Goal: Task Accomplishment & Management: Manage account settings

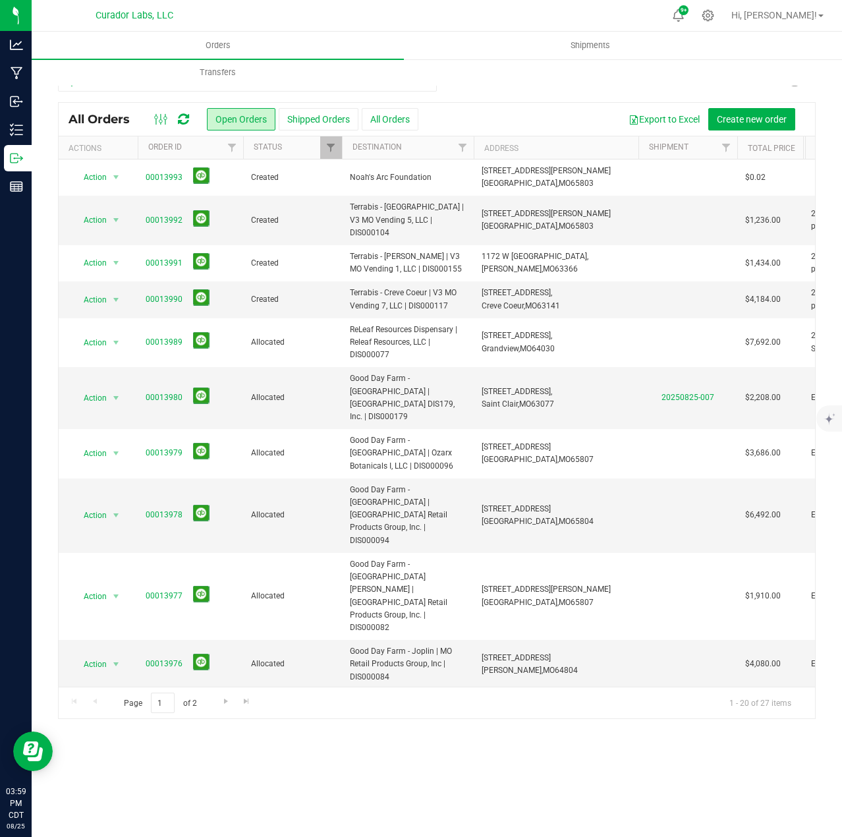
click at [186, 123] on icon at bounding box center [183, 119] width 11 height 13
click at [157, 214] on link "00013992" at bounding box center [164, 220] width 37 height 13
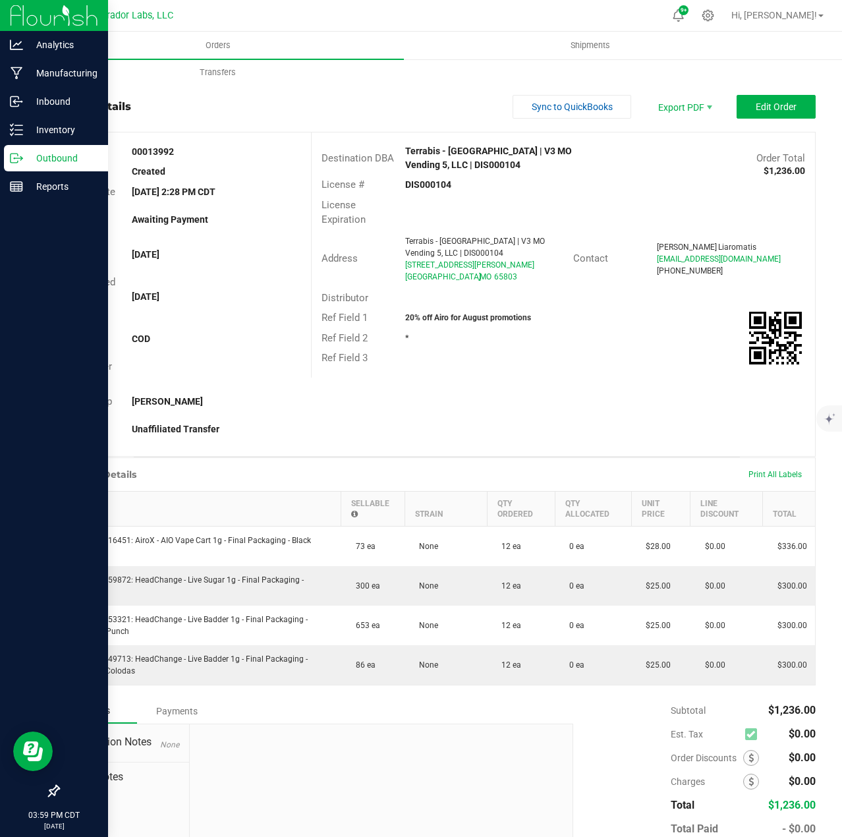
click at [22, 159] on icon at bounding box center [16, 158] width 13 height 13
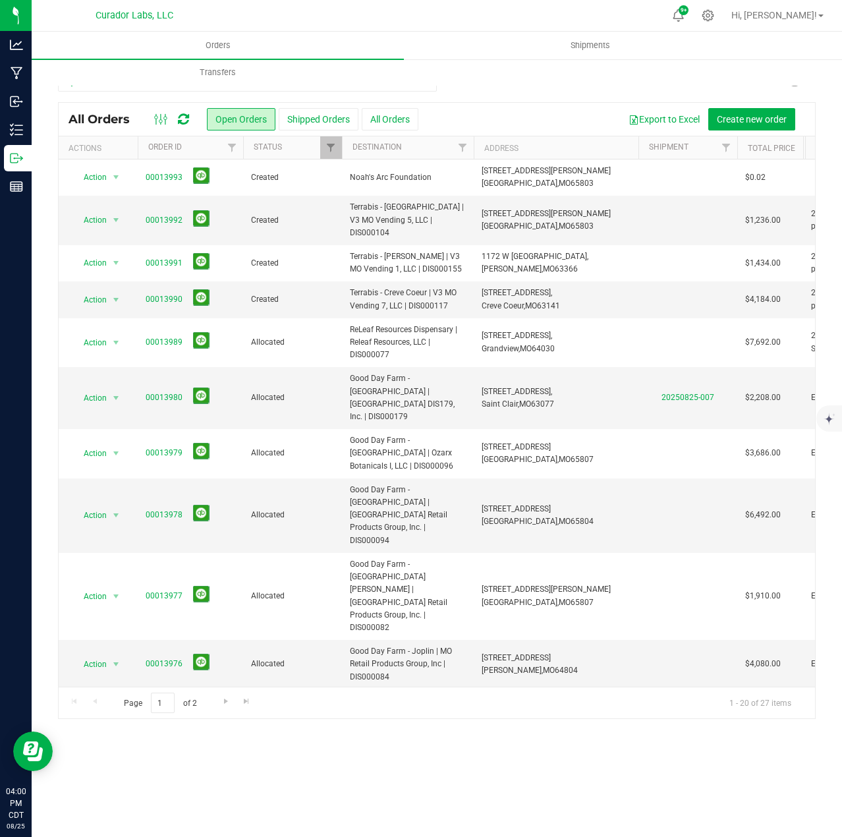
click at [176, 114] on div at bounding box center [172, 119] width 44 height 16
click at [181, 115] on icon at bounding box center [183, 119] width 11 height 13
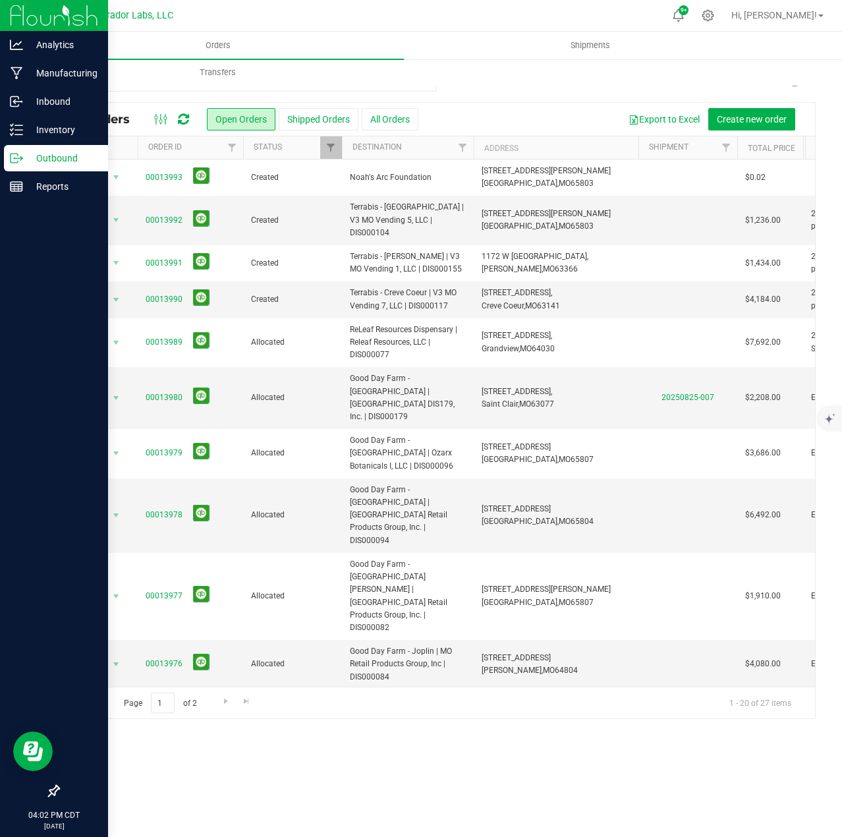
click at [21, 148] on div "Outbound" at bounding box center [56, 158] width 104 height 26
click at [10, 134] on icon at bounding box center [16, 129] width 13 height 13
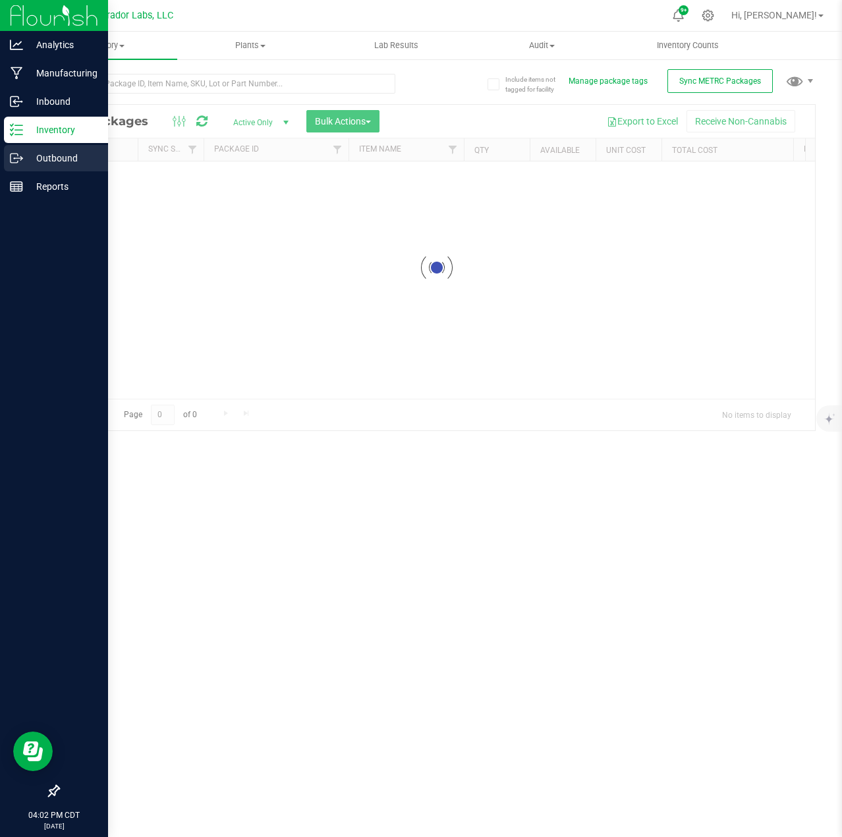
click at [16, 168] on div "Outbound" at bounding box center [56, 158] width 104 height 26
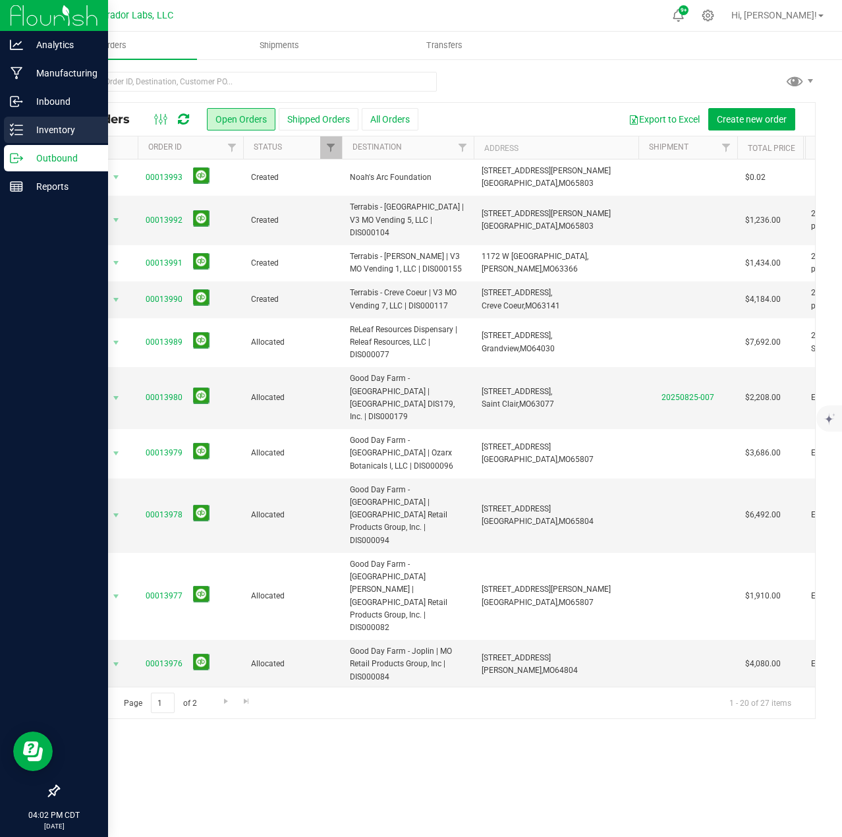
click at [19, 132] on icon at bounding box center [16, 129] width 13 height 13
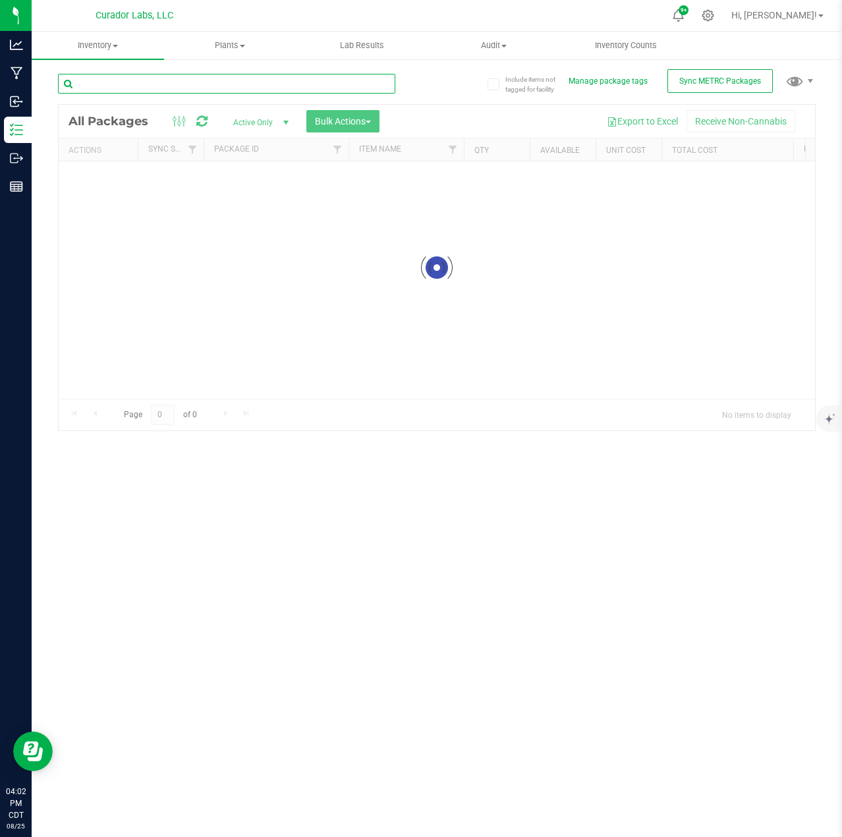
click at [160, 82] on input "text" at bounding box center [226, 84] width 337 height 20
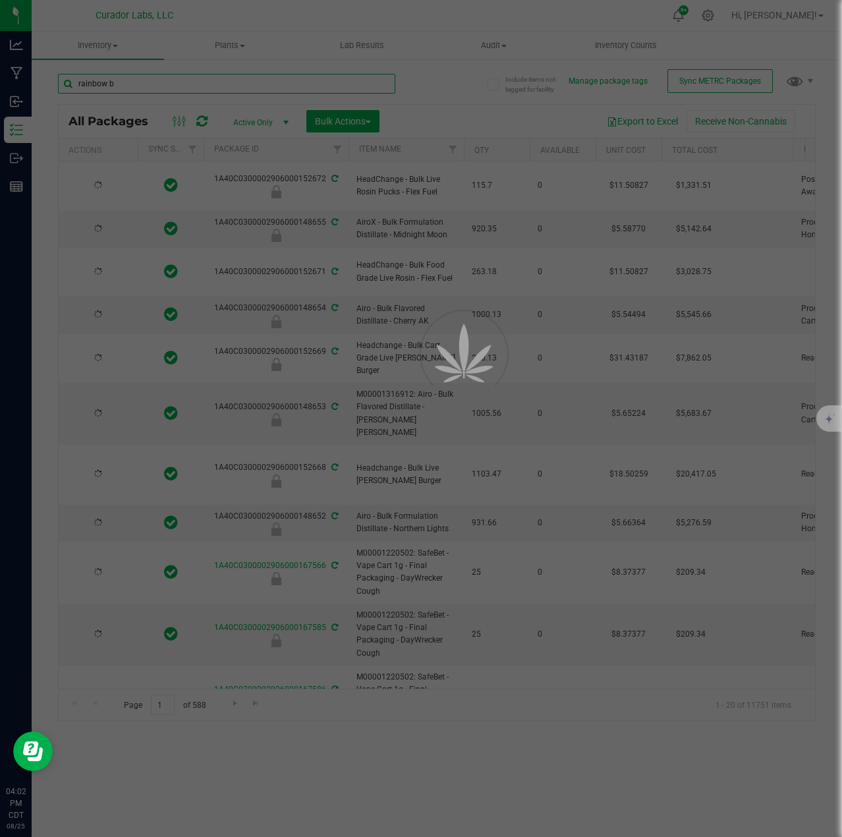
type input "rainbow be"
type input "[DATE]"
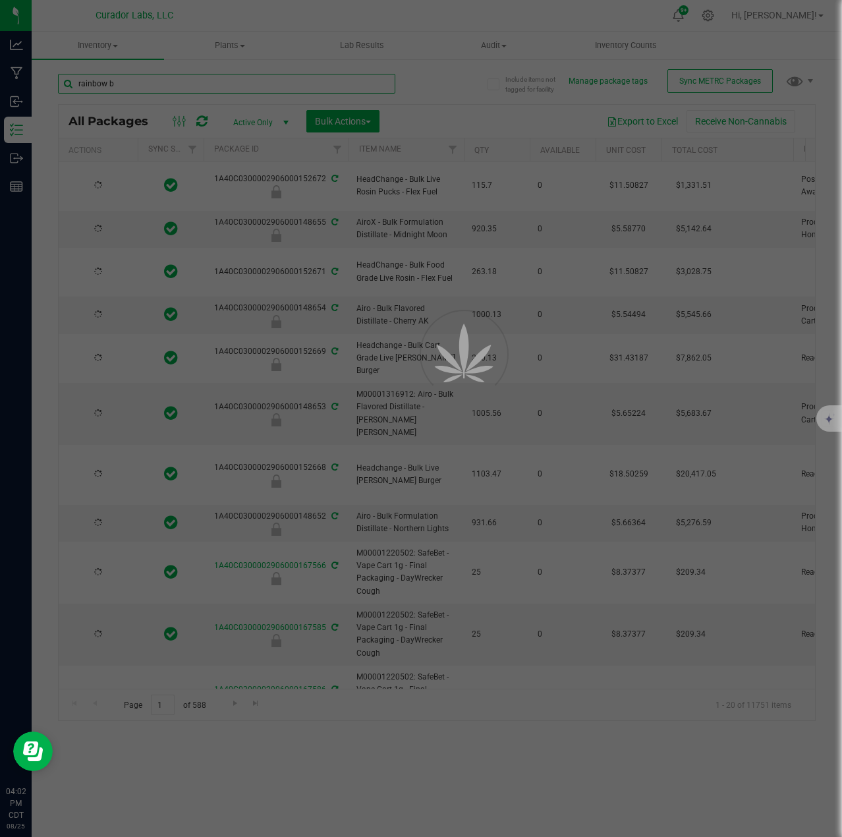
type input "[DATE]"
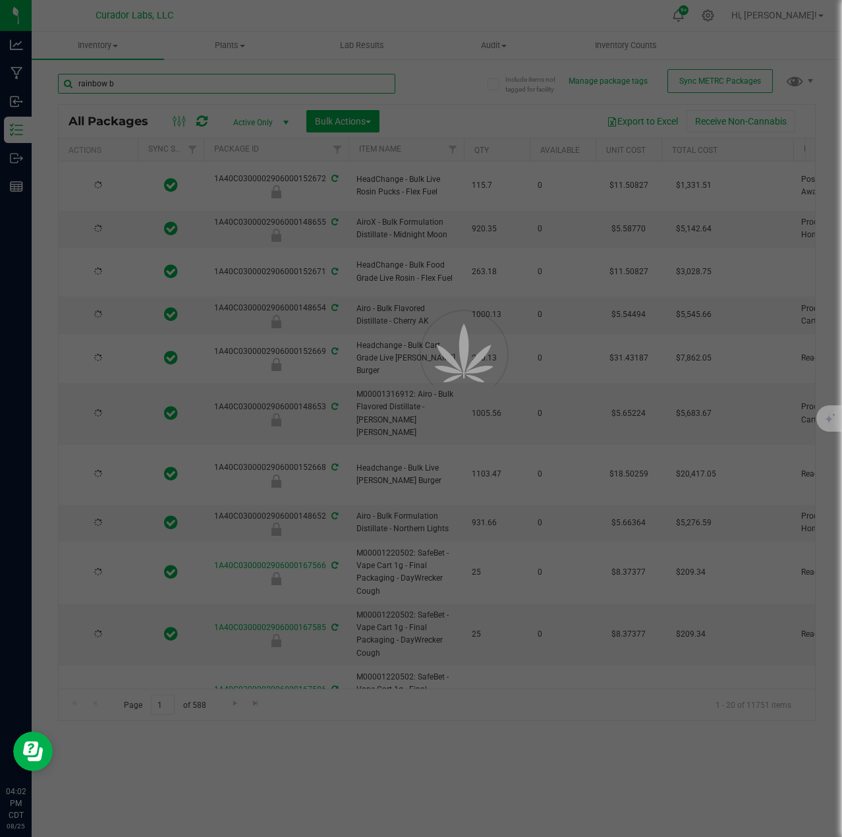
type input "[DATE]"
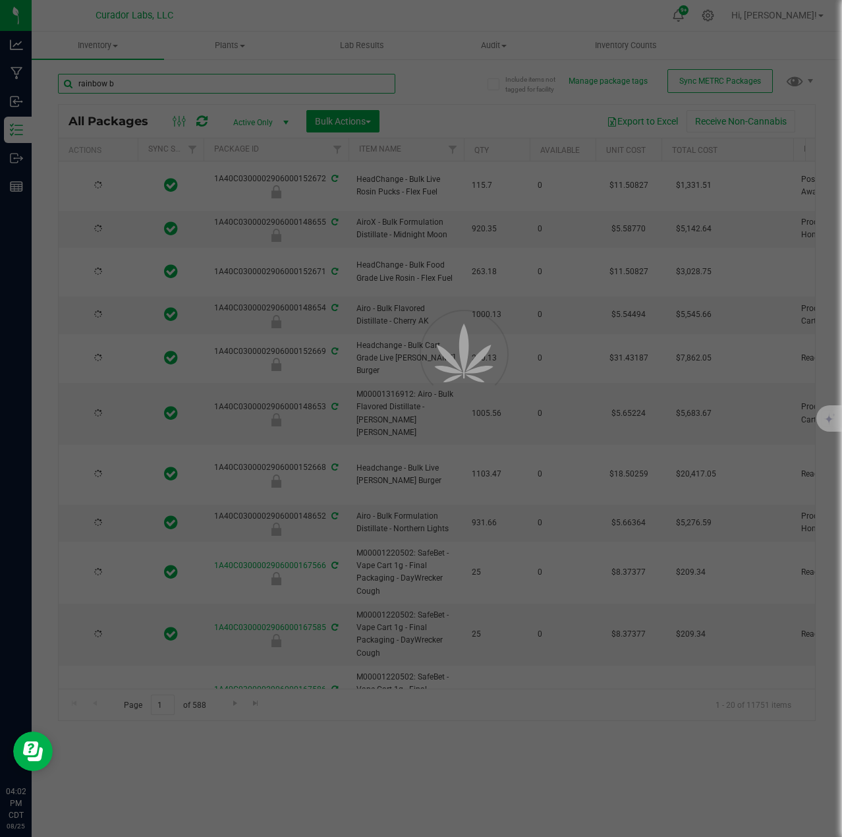
type input "[DATE]"
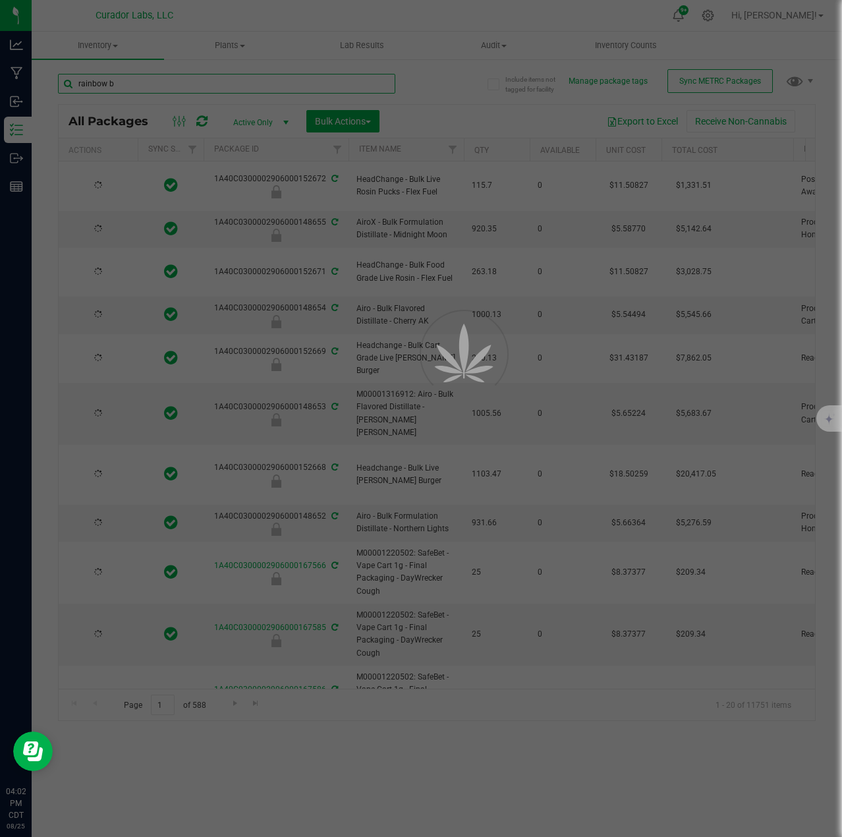
type input "[DATE]"
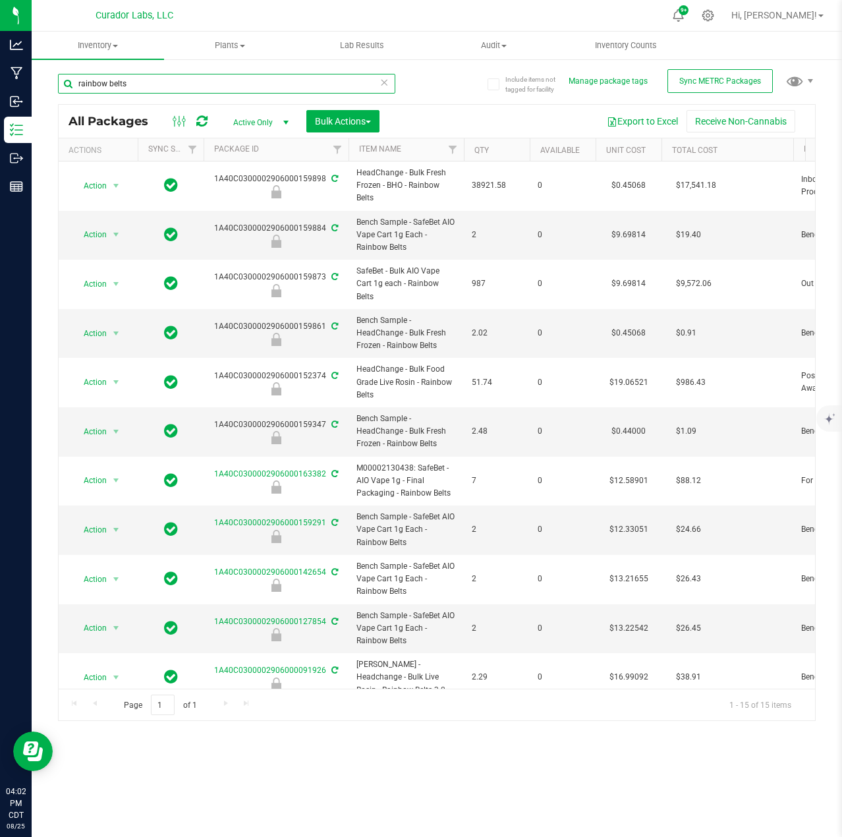
click at [132, 92] on input "rainbow belts" at bounding box center [226, 84] width 337 height 20
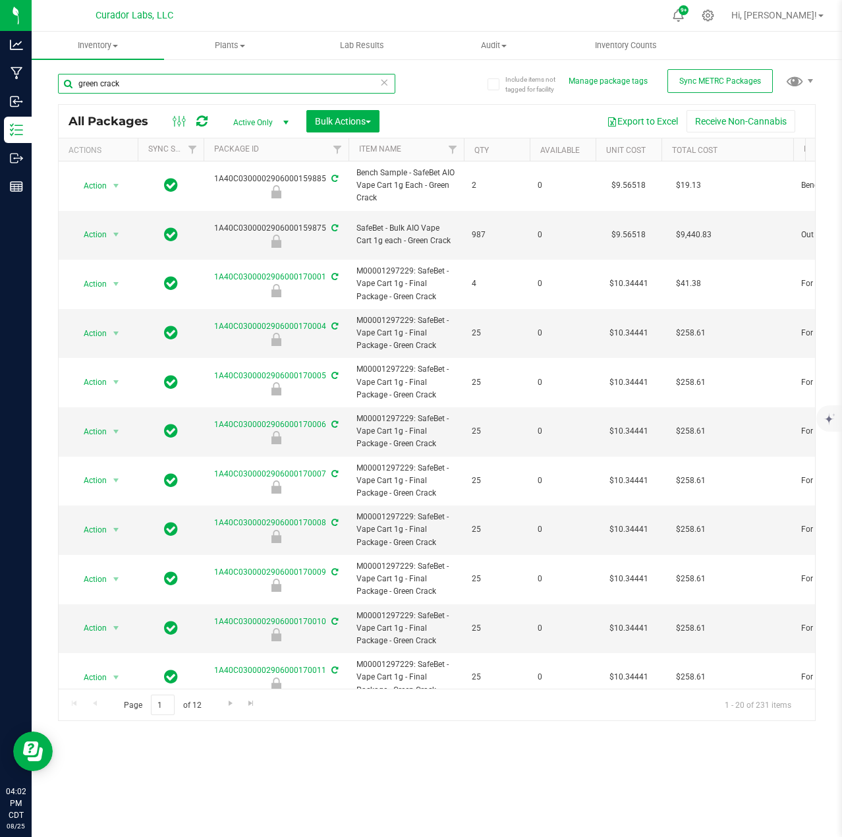
click at [133, 90] on input "green crack" at bounding box center [226, 84] width 337 height 20
type input "alien rock candy"
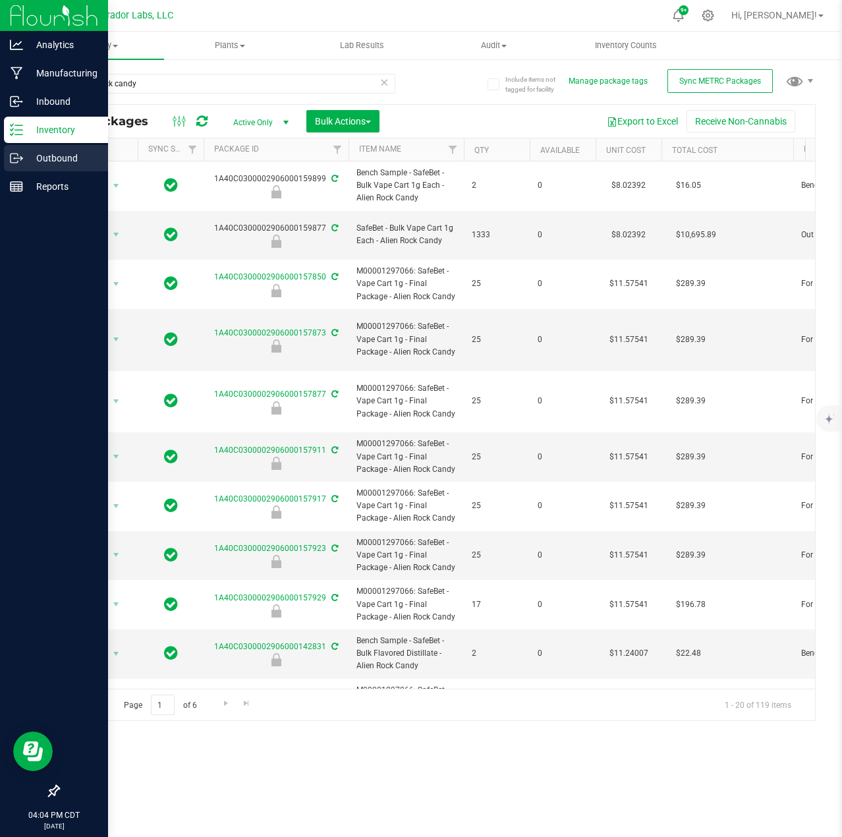
click at [13, 159] on icon at bounding box center [16, 158] width 13 height 13
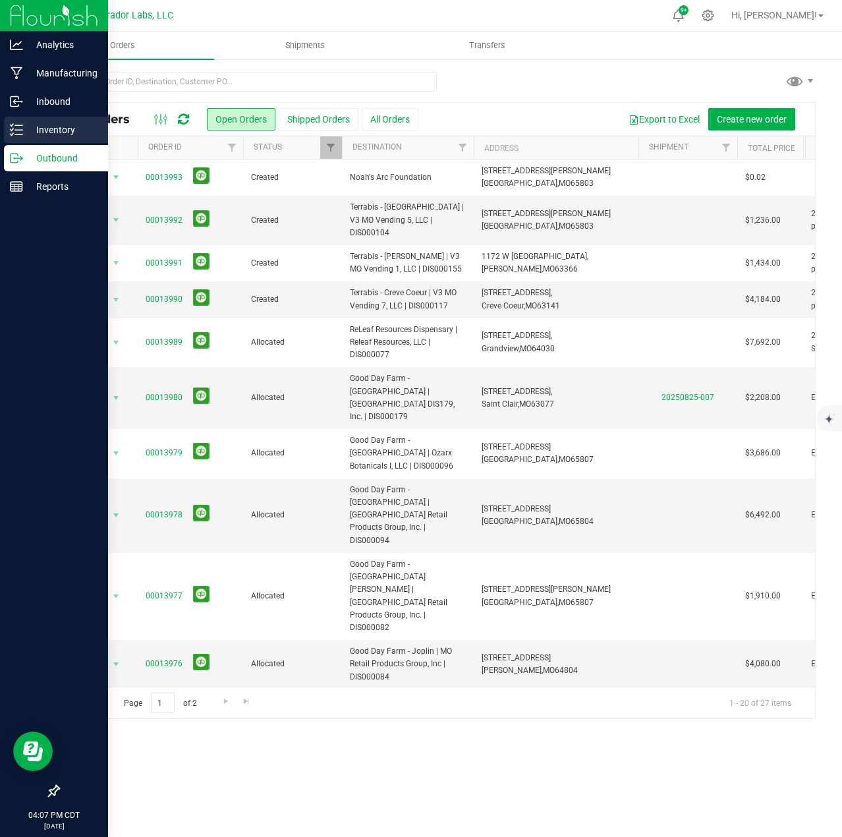
click at [30, 136] on p "Inventory" at bounding box center [62, 130] width 79 height 16
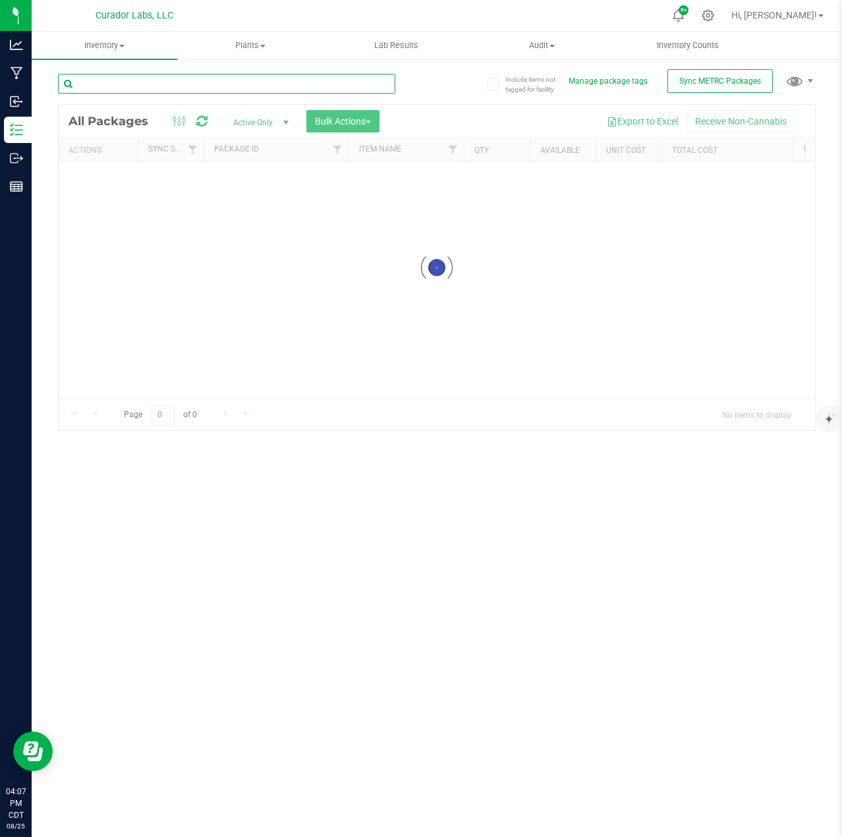
click at [158, 86] on input "text" at bounding box center [226, 84] width 337 height 20
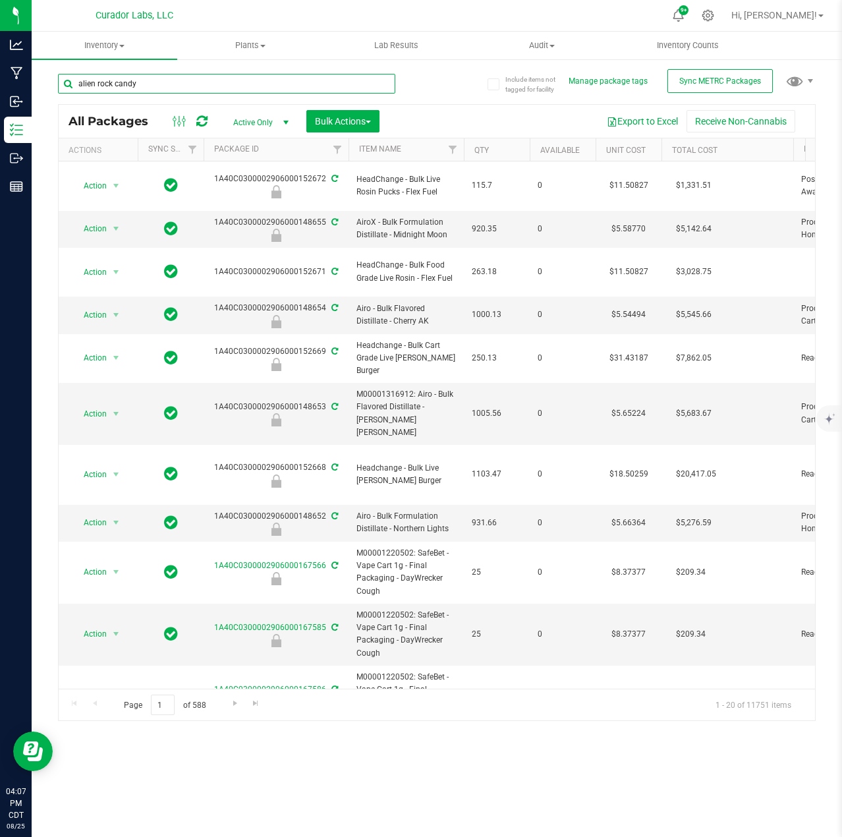
type input "alien rock candy"
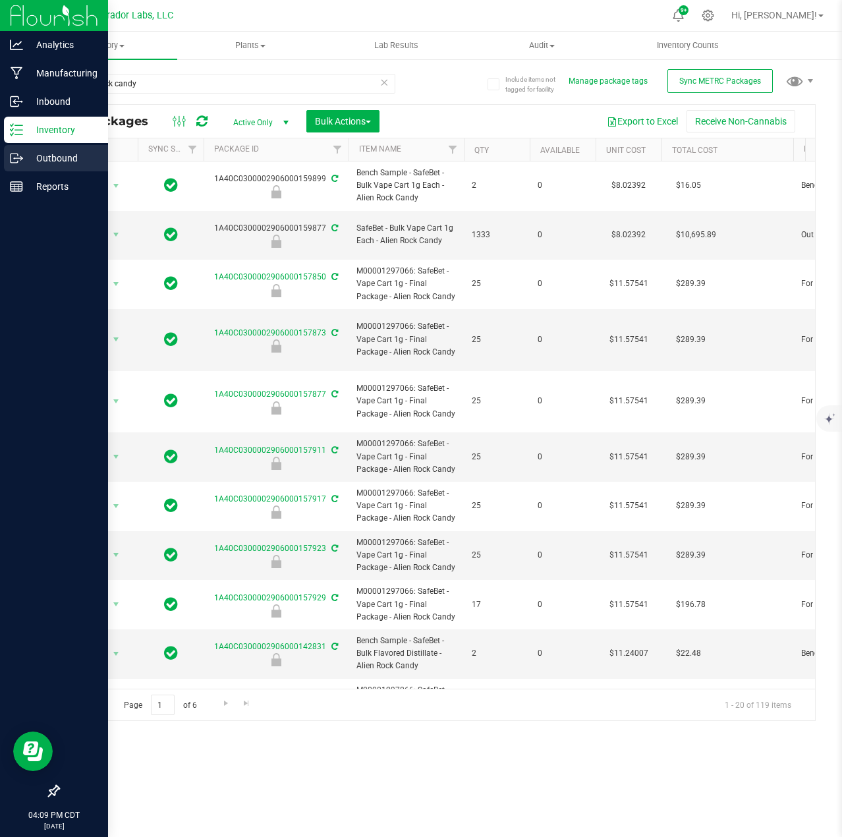
click at [7, 158] on div "Outbound" at bounding box center [56, 158] width 104 height 26
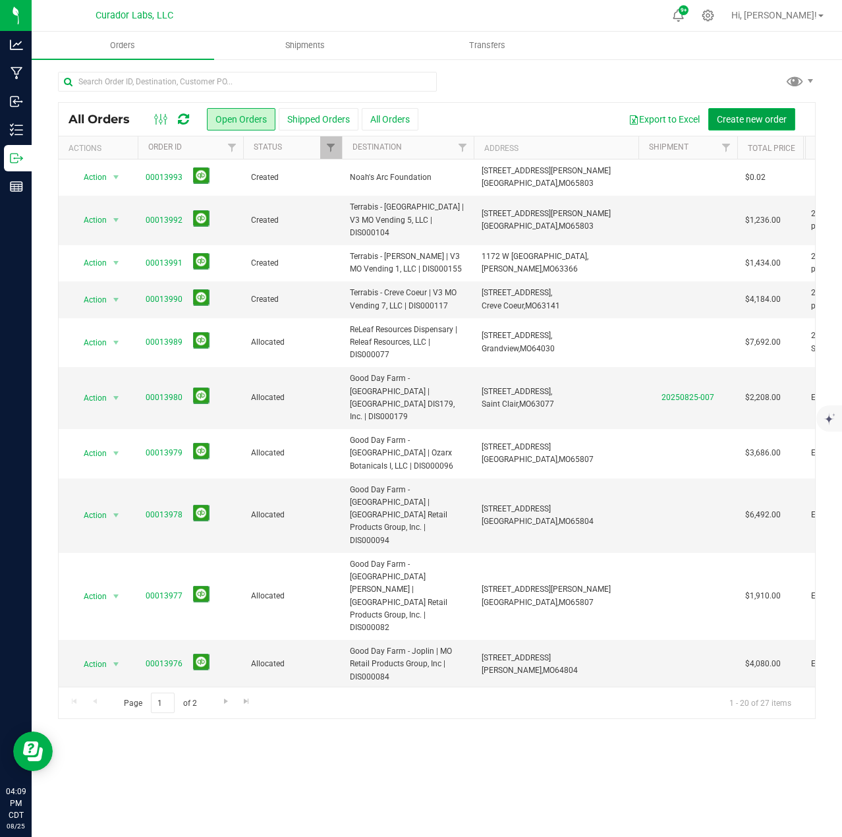
click at [761, 119] on span "Create new order" at bounding box center [752, 119] width 70 height 11
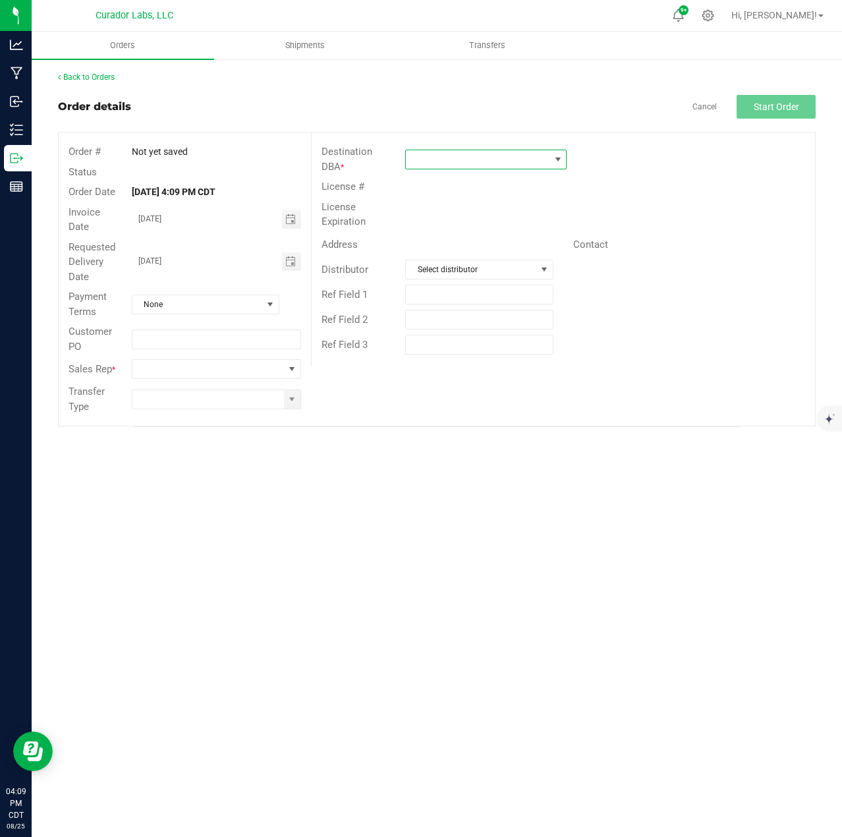
click at [541, 158] on span at bounding box center [478, 159] width 144 height 18
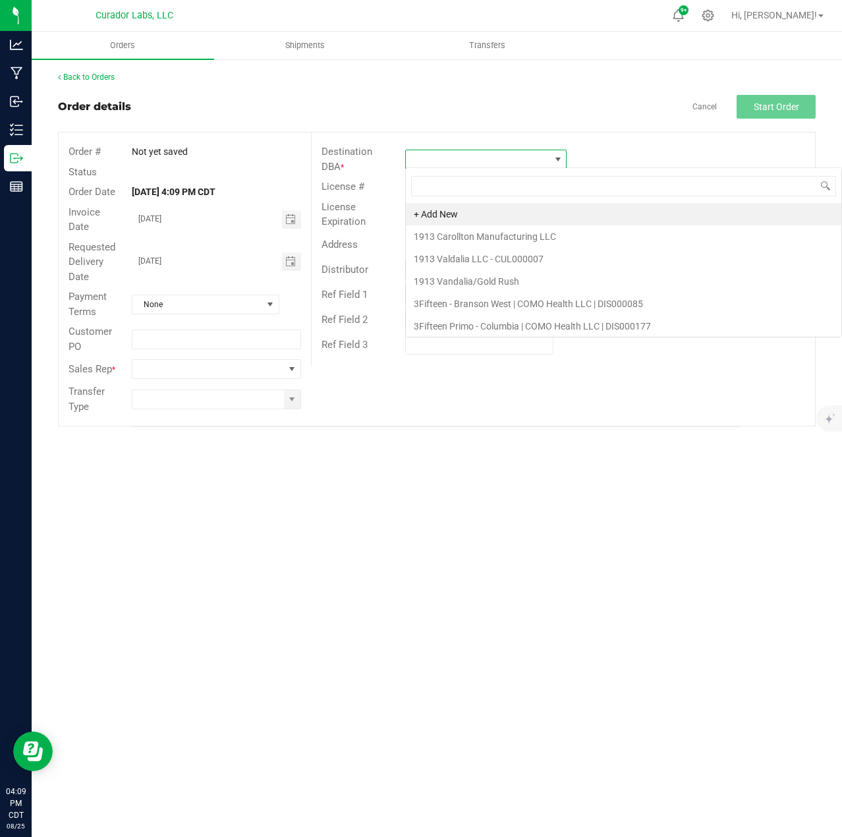
scroll to position [20, 161]
type input "local"
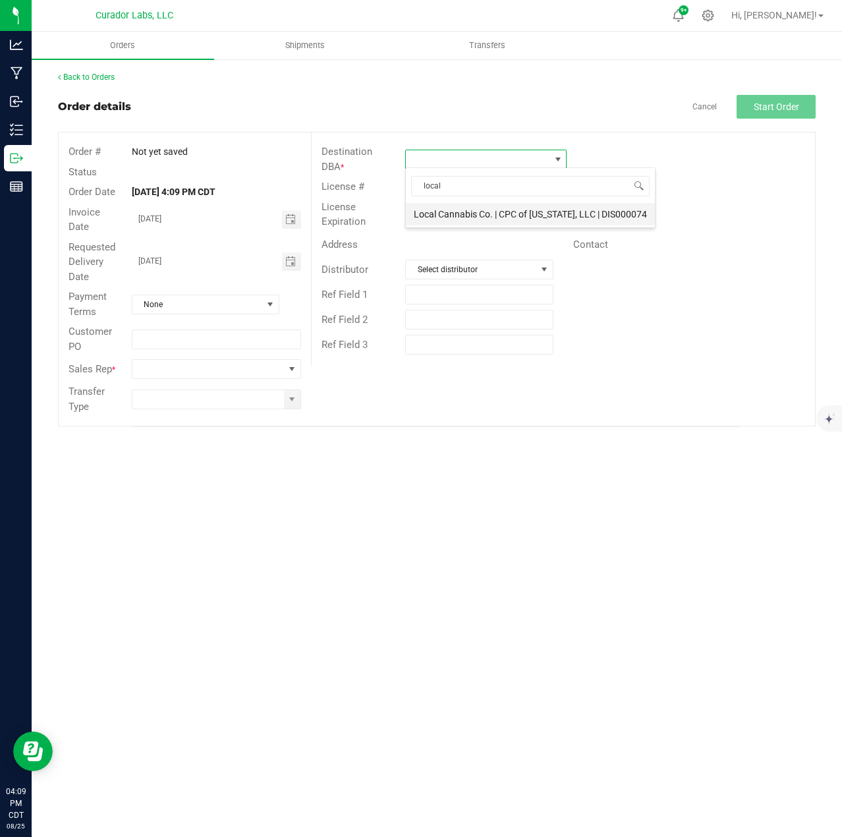
click at [519, 212] on li "Local Cannabis Co. | CPC of [US_STATE], LLC | DIS000074" at bounding box center [530, 214] width 249 height 22
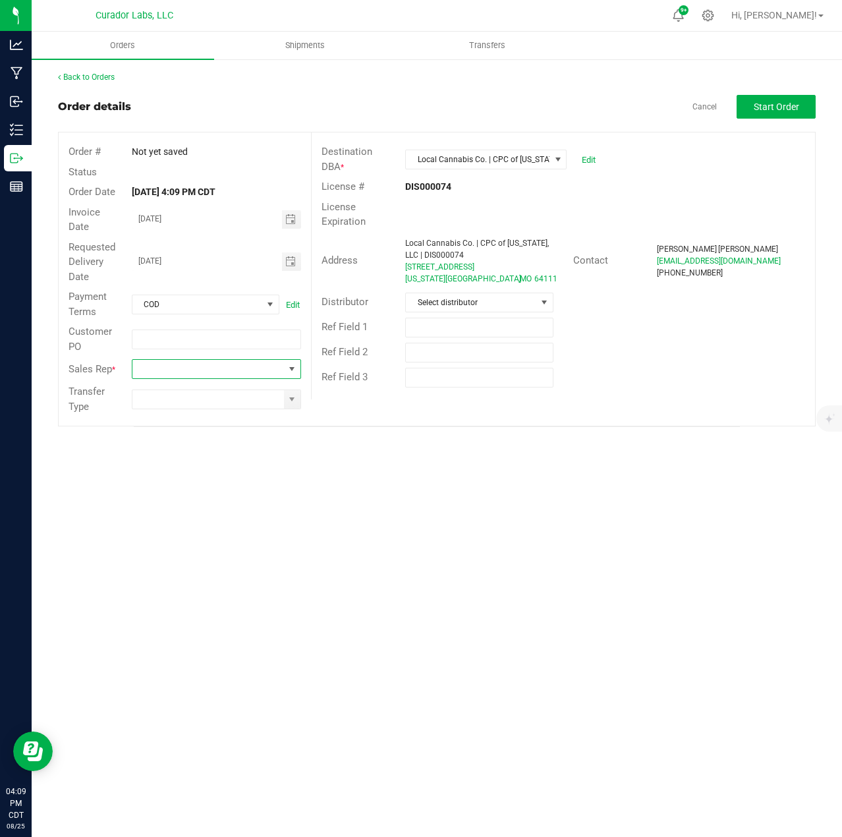
click at [185, 367] on span at bounding box center [208, 369] width 152 height 18
click at [206, 517] on li "[PERSON_NAME]" at bounding box center [216, 513] width 168 height 22
click at [295, 404] on span at bounding box center [292, 399] width 11 height 11
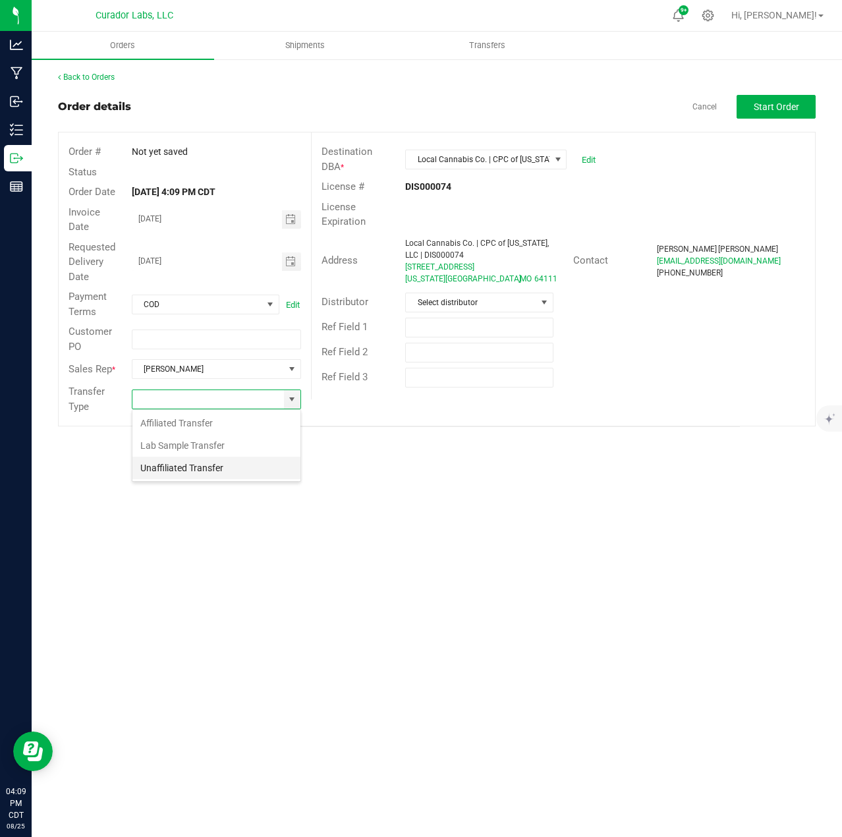
scroll to position [20, 169]
click at [262, 465] on li "Unaffiliated Transfer" at bounding box center [216, 468] width 168 height 22
type input "Unaffiliated Transfer"
click at [820, 103] on div "Back to Orders Order details Cancel Start Order Order # Not yet saved Status Or…" at bounding box center [437, 249] width 811 height 382
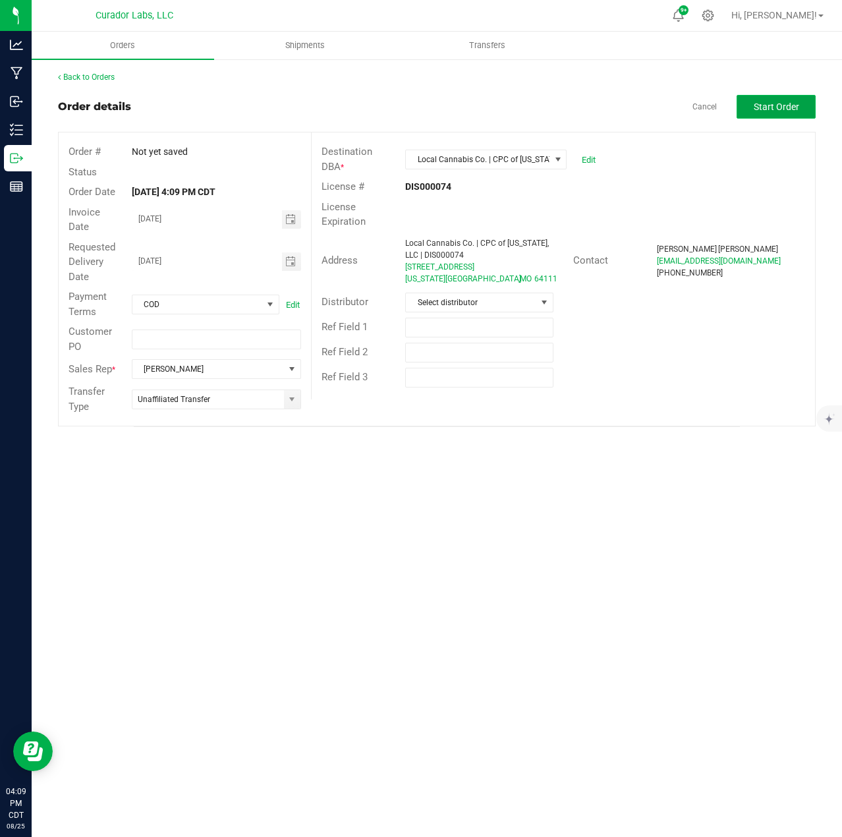
click at [806, 107] on button "Start Order" at bounding box center [776, 107] width 79 height 24
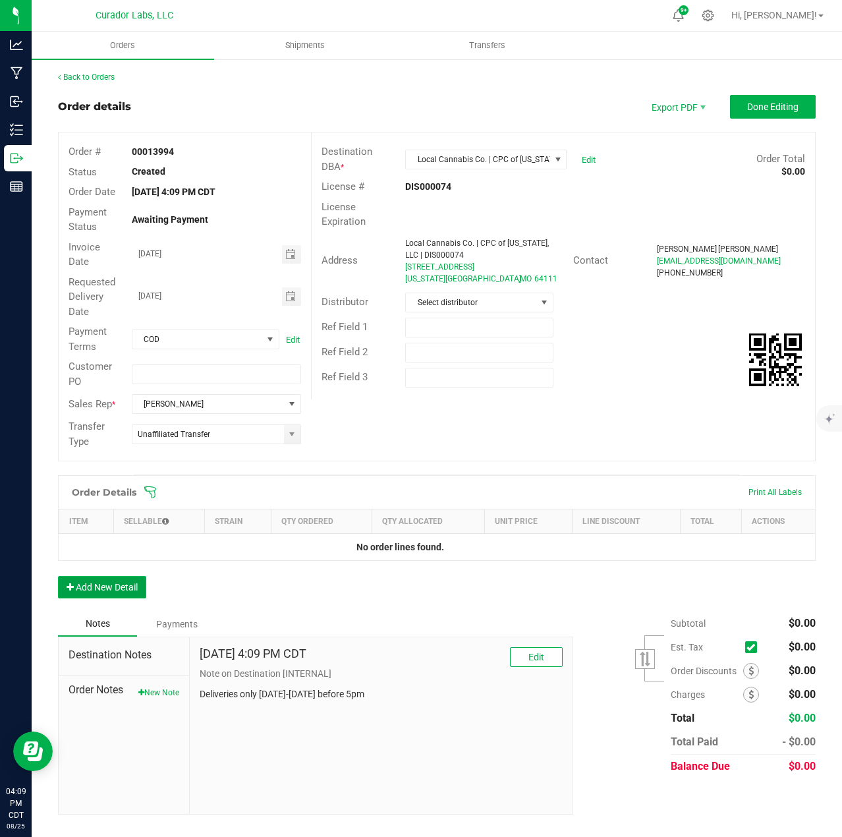
click at [130, 578] on button "Add New Detail" at bounding box center [102, 587] width 88 height 22
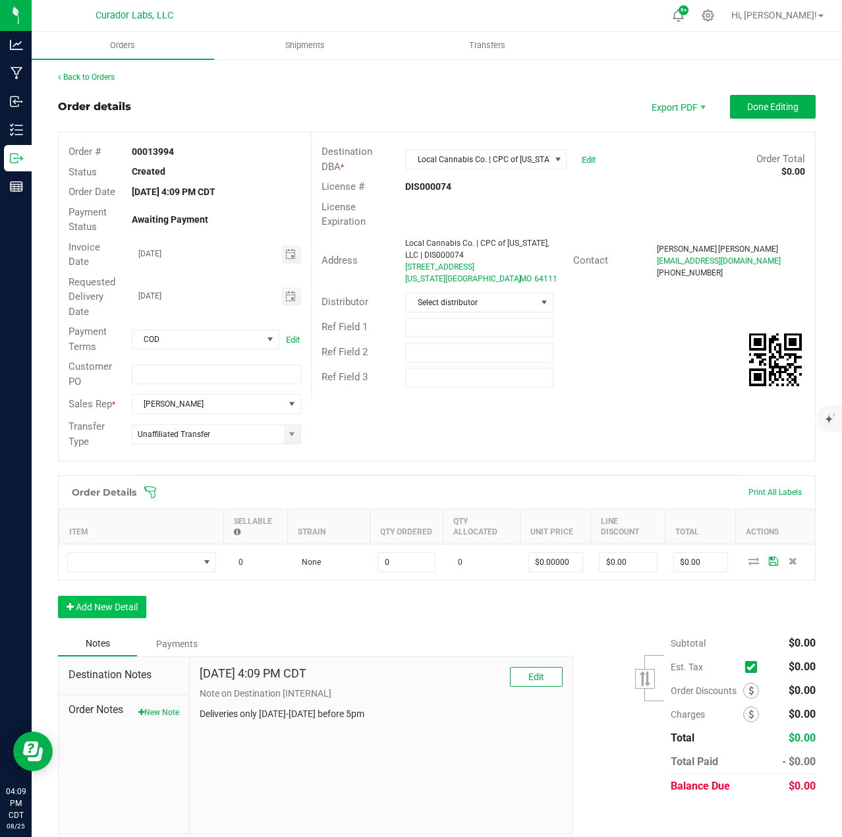
click at [130, 549] on td at bounding box center [141, 562] width 165 height 36
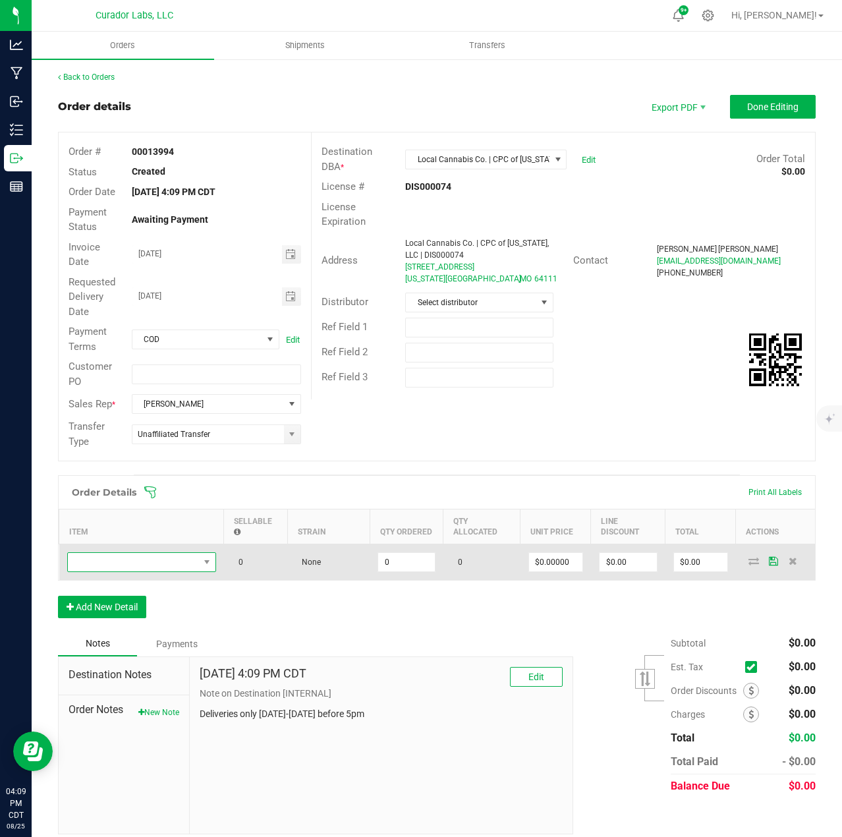
click at [129, 559] on span "NO DATA FOUND" at bounding box center [133, 562] width 131 height 18
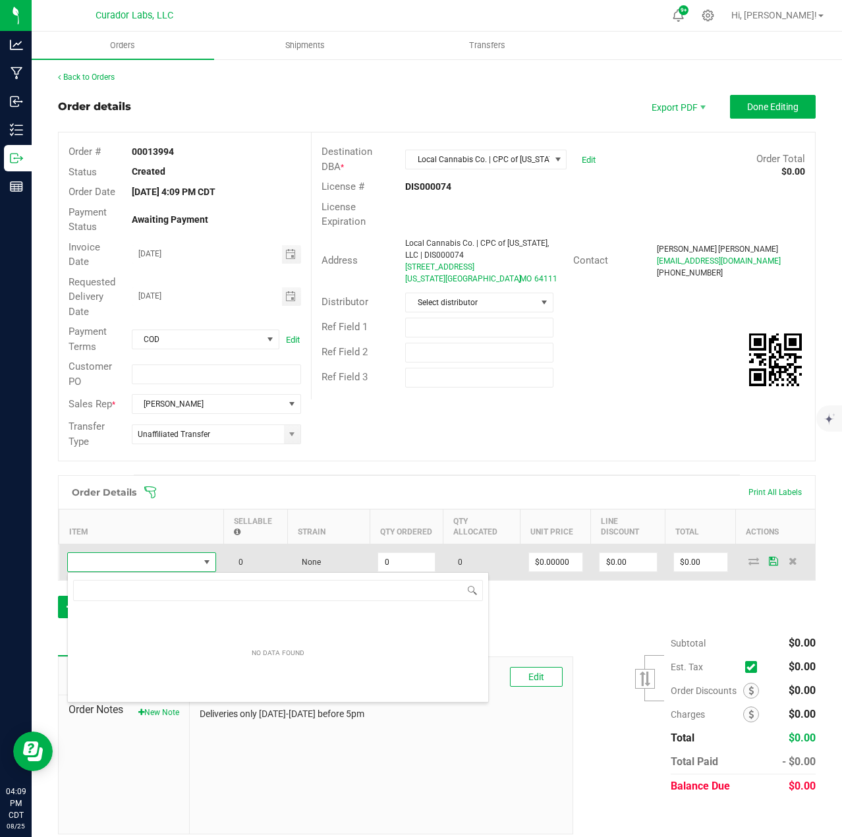
scroll to position [20, 149]
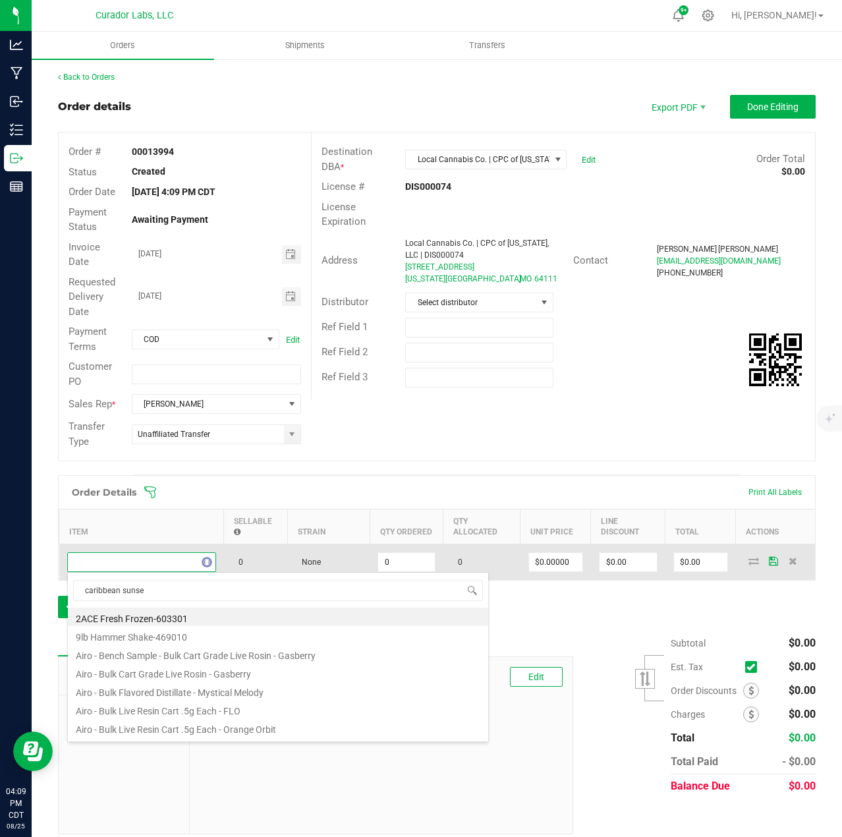
type input "caribbean sunset"
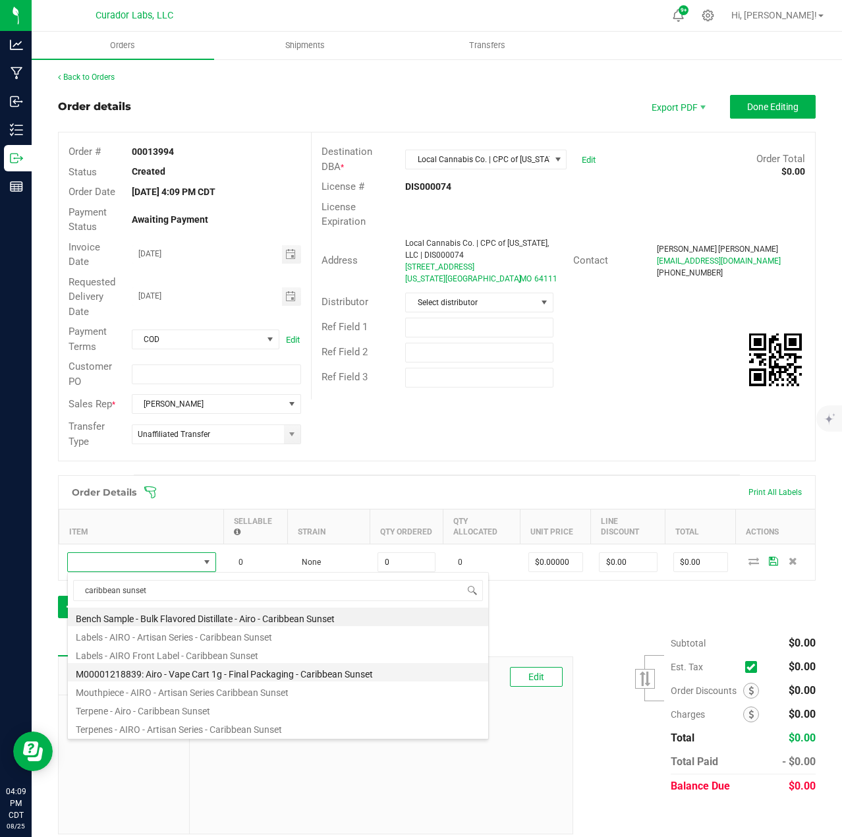
click at [229, 666] on li "M00001218839: Airo - Vape Cart 1g - Final Packaging - Caribbean Sunset" at bounding box center [278, 672] width 420 height 18
type input "0 ea"
type input "$32.50000"
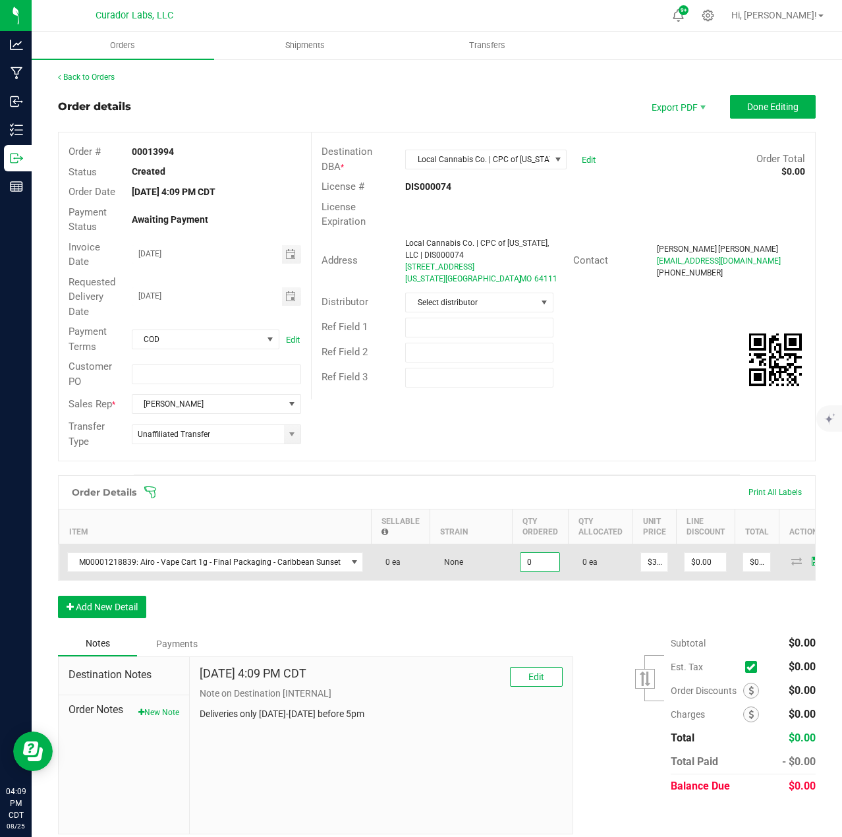
click at [530, 560] on input "0" at bounding box center [540, 562] width 39 height 18
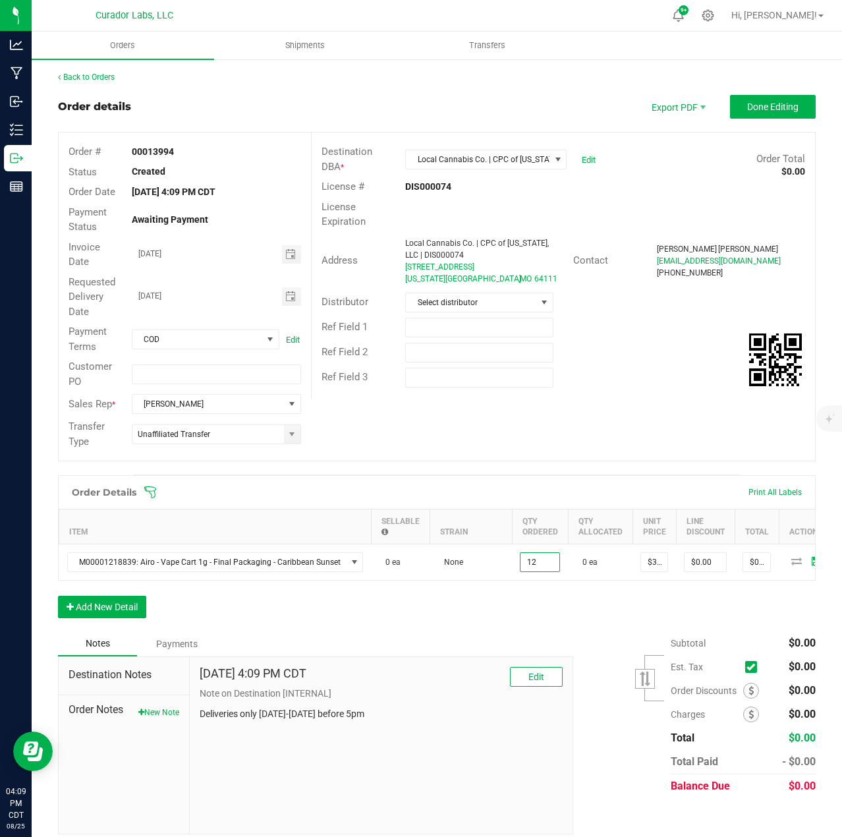
type input "12 ea"
type input "$390.00"
click at [526, 605] on div "Order Details Print All Labels Item Sellable Strain Qty Ordered Qty Allocated U…" at bounding box center [437, 553] width 758 height 156
click at [127, 618] on button "Add New Detail" at bounding box center [102, 607] width 88 height 22
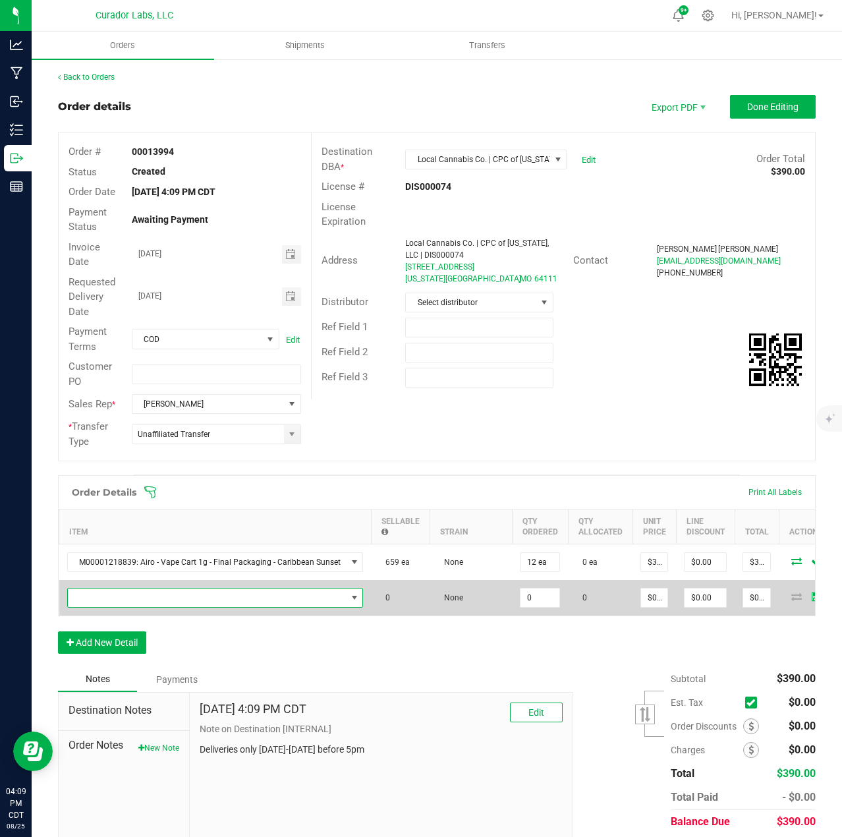
click at [125, 603] on span "NO DATA FOUND" at bounding box center [207, 598] width 279 height 18
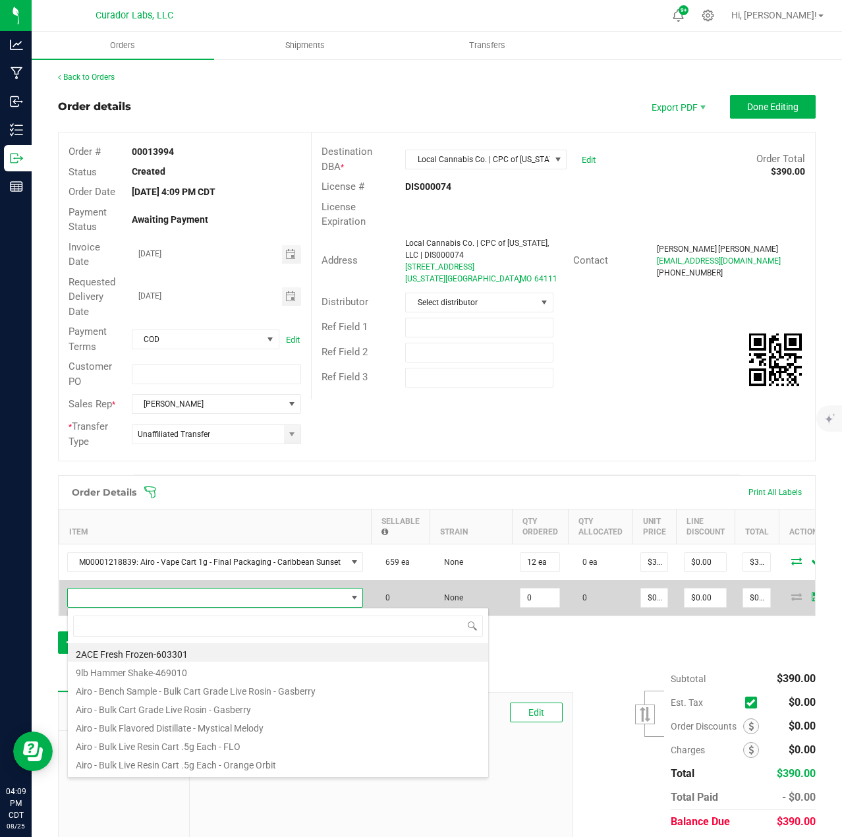
scroll to position [20, 290]
type input "[PERSON_NAME] [PERSON_NAME]"
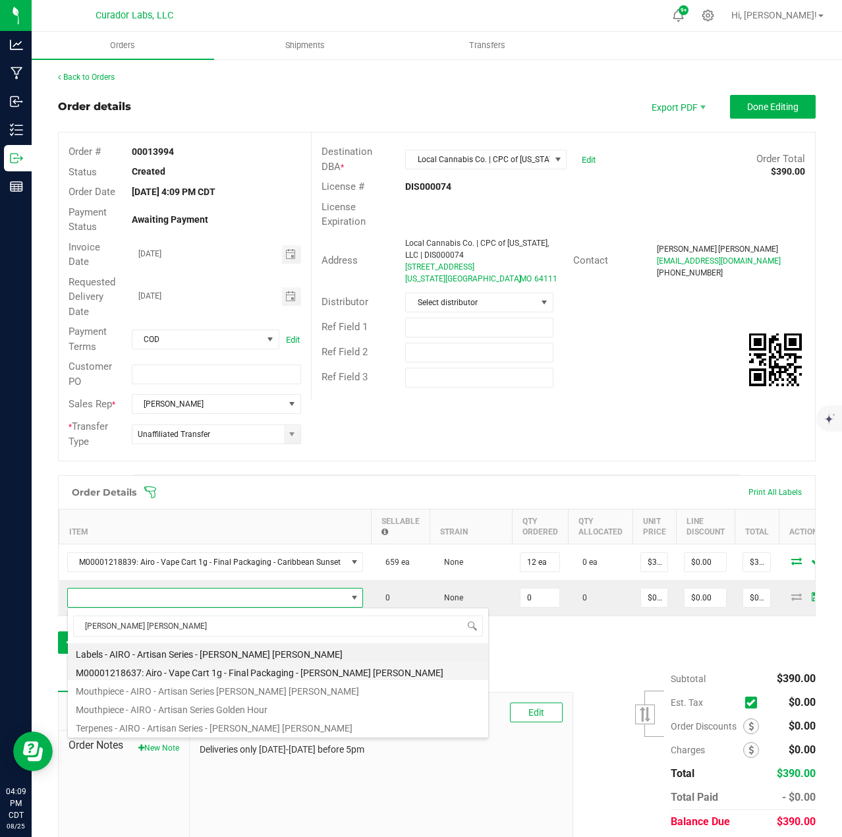
click at [189, 677] on li "M00001218637: Airo - Vape Cart 1g - Final Packaging - [PERSON_NAME] [PERSON_NAM…" at bounding box center [278, 671] width 420 height 18
type input "0 ea"
type input "$32.50000"
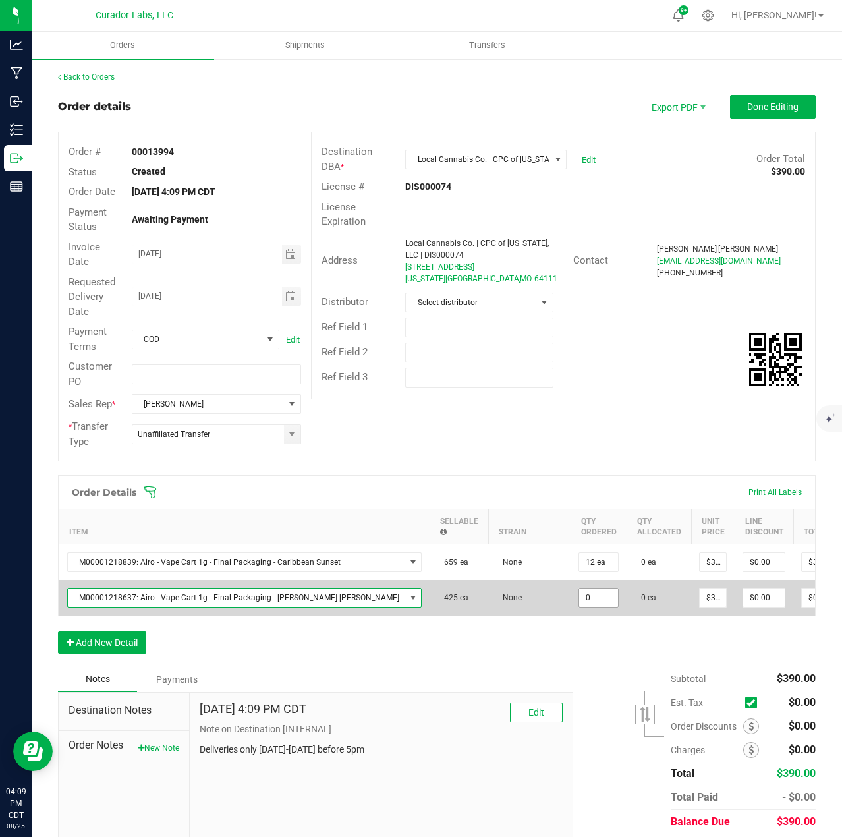
click at [579, 595] on input "0" at bounding box center [598, 598] width 39 height 18
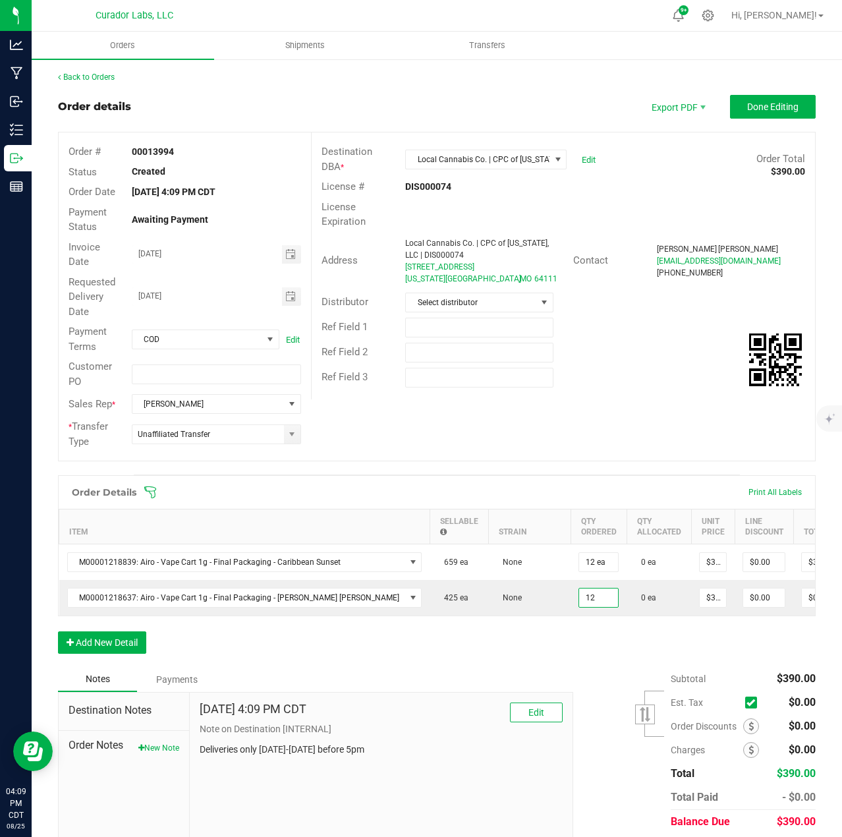
type input "12 ea"
type input "$390.00"
drag, startPoint x: 534, startPoint y: 647, endPoint x: 237, endPoint y: 653, distance: 296.6
click at [532, 648] on div "Order Details Print All Labels Item Sellable Strain Qty Ordered Qty Allocated U…" at bounding box center [437, 571] width 758 height 192
click at [120, 654] on button "Add New Detail" at bounding box center [102, 642] width 88 height 22
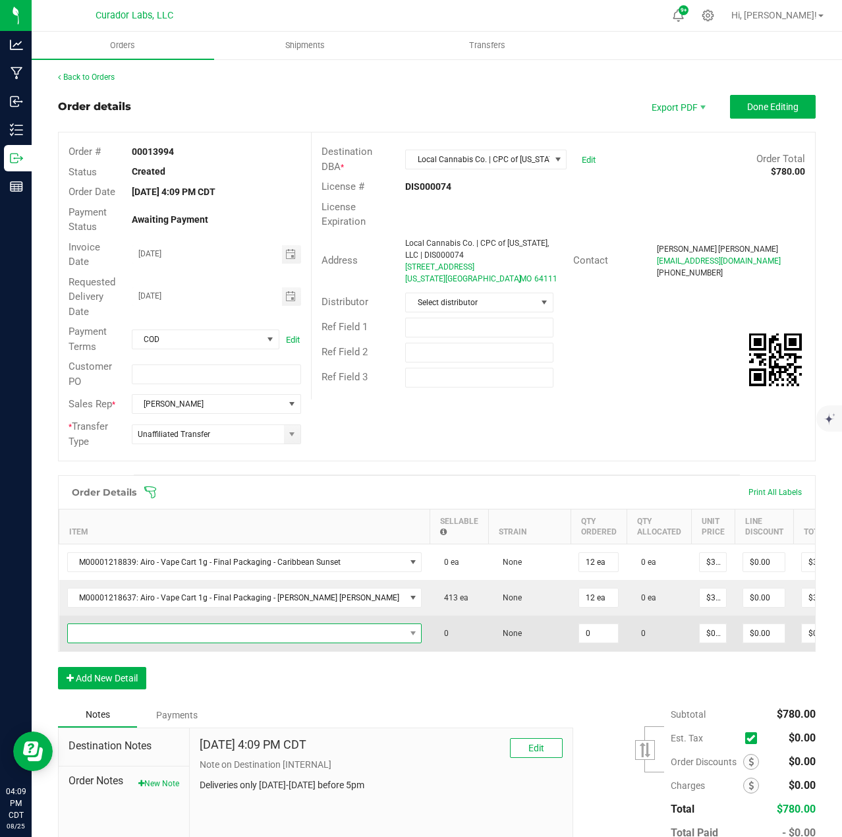
click at [113, 642] on span "NO DATA FOUND" at bounding box center [236, 633] width 337 height 18
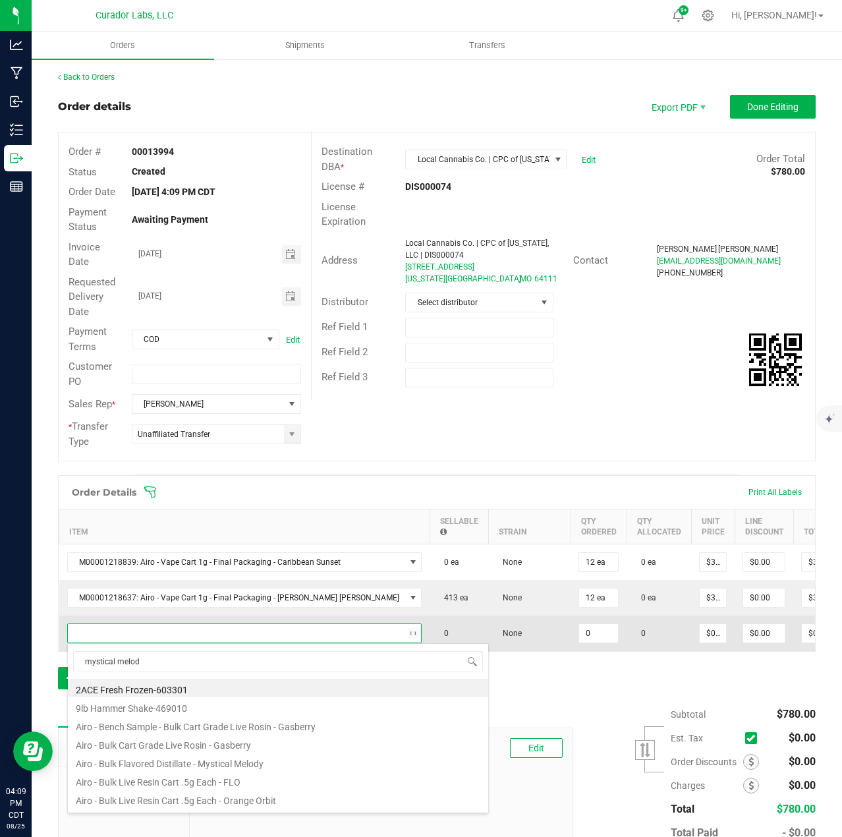
type input "mystical melody"
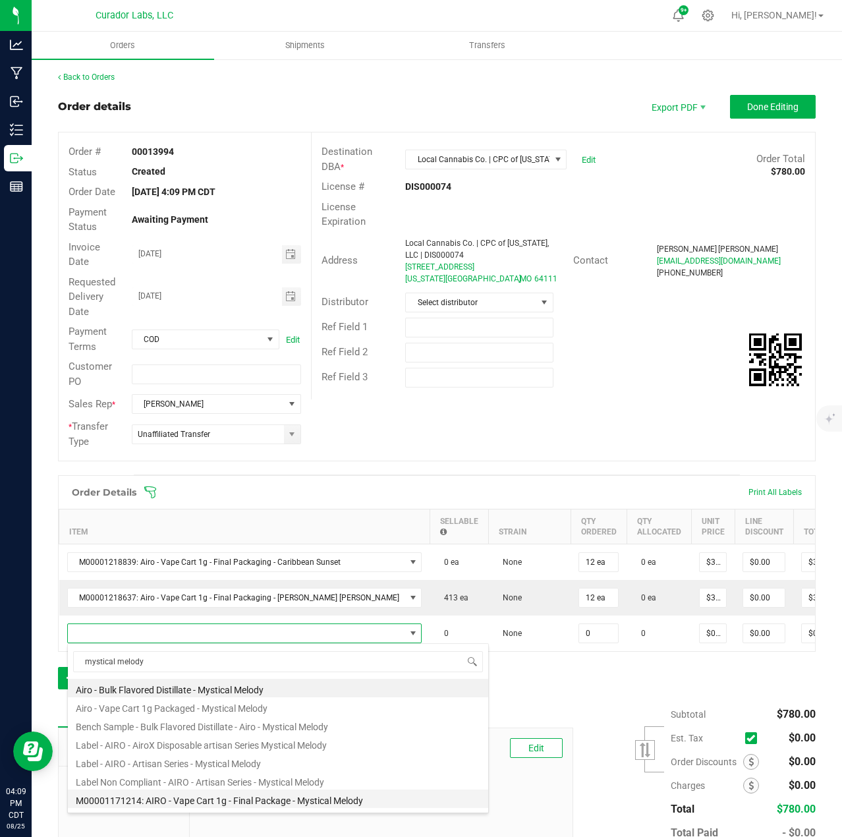
click at [235, 793] on li "M00001171214: AIRO - Vape Cart 1g - Final Package - Mystical Melody" at bounding box center [278, 799] width 420 height 18
type input "0 ea"
type input "$32.50000"
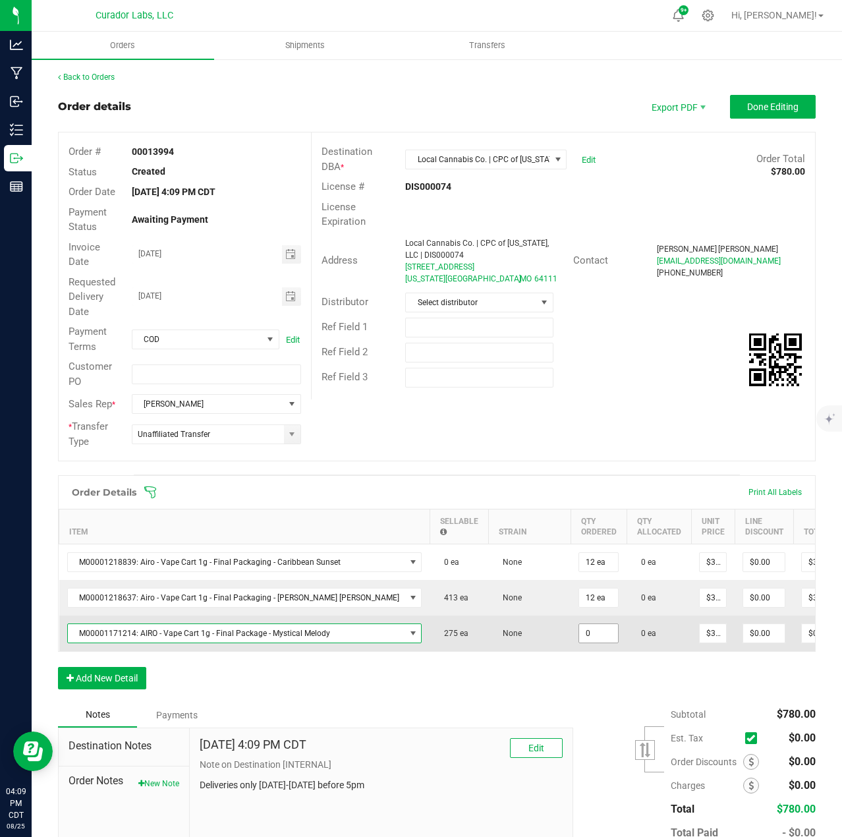
click at [579, 635] on input "0" at bounding box center [598, 633] width 39 height 18
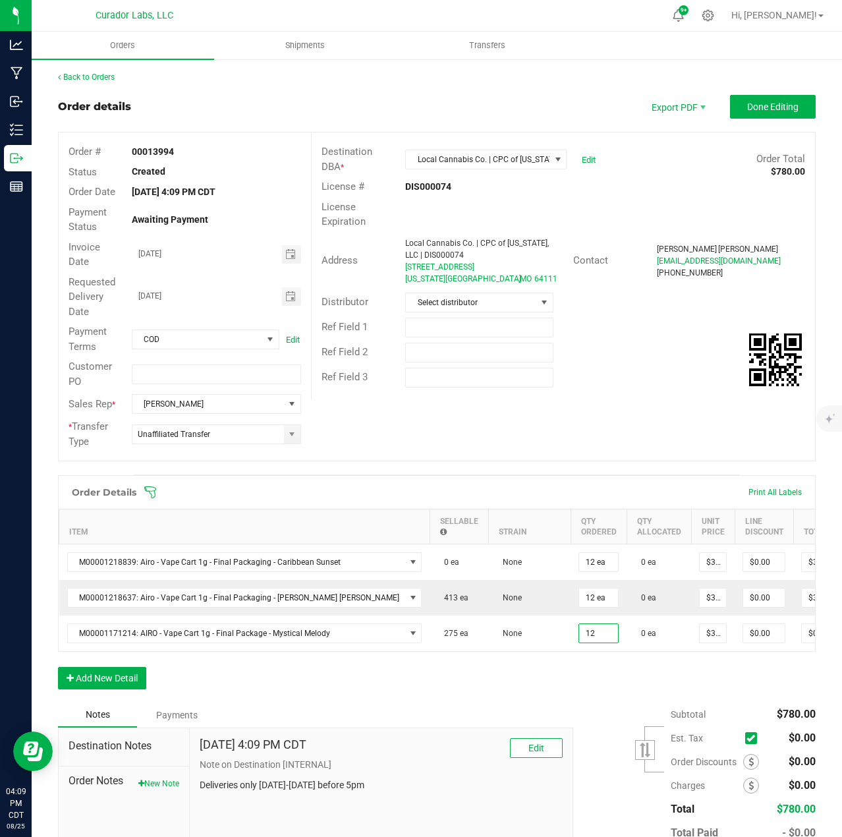
type input "12 ea"
type input "$390.00"
drag, startPoint x: 531, startPoint y: 666, endPoint x: 368, endPoint y: 674, distance: 163.0
click at [531, 666] on div "Order Details Print All Labels Item Sellable Strain Qty Ordered Qty Allocated U…" at bounding box center [437, 588] width 758 height 227
click at [125, 681] on button "Add New Detail" at bounding box center [102, 678] width 88 height 22
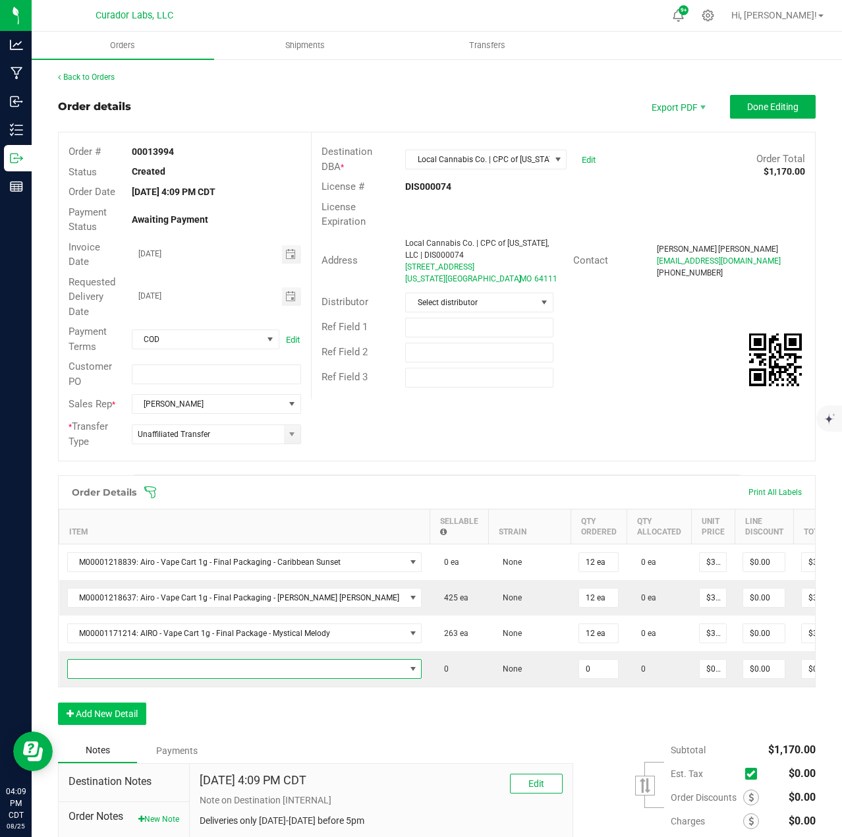
click at [125, 674] on span "NO DATA FOUND" at bounding box center [236, 669] width 337 height 18
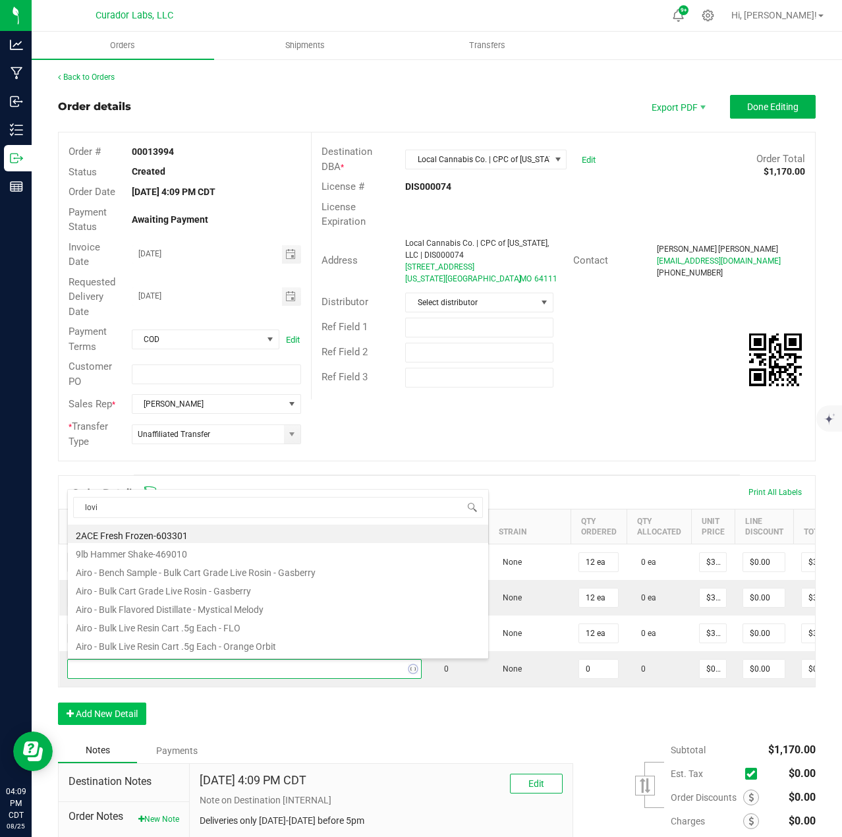
type input "[PERSON_NAME]"
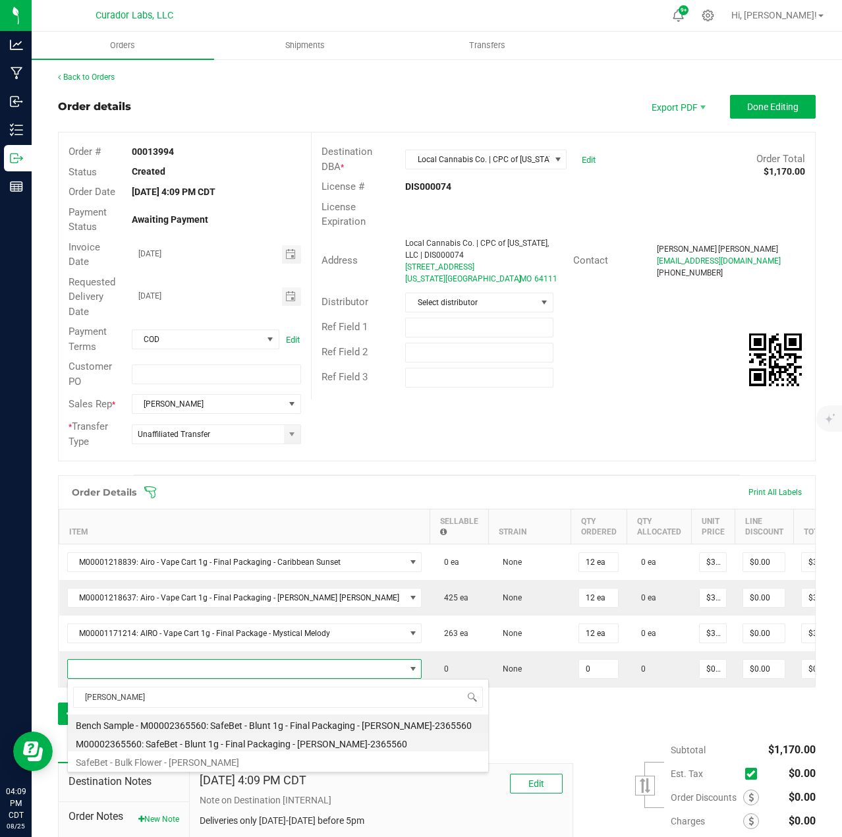
click at [191, 738] on li "M00002365560: SafeBet - Blunt 1g - Final Packaging - [PERSON_NAME]-2365560" at bounding box center [278, 742] width 420 height 18
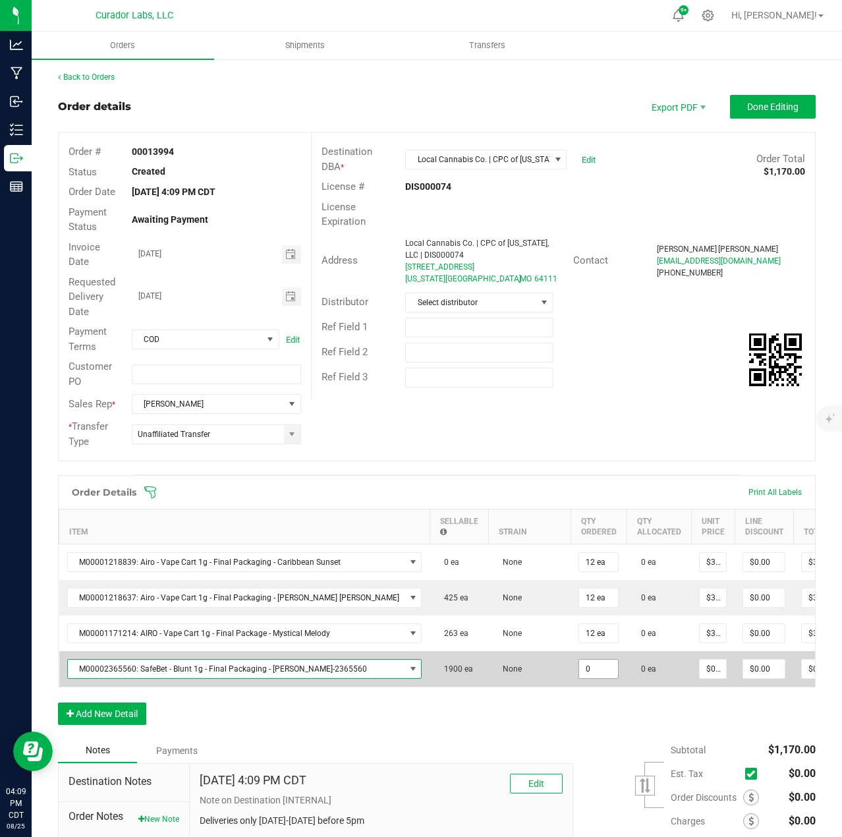
click at [579, 664] on input "0" at bounding box center [598, 669] width 39 height 18
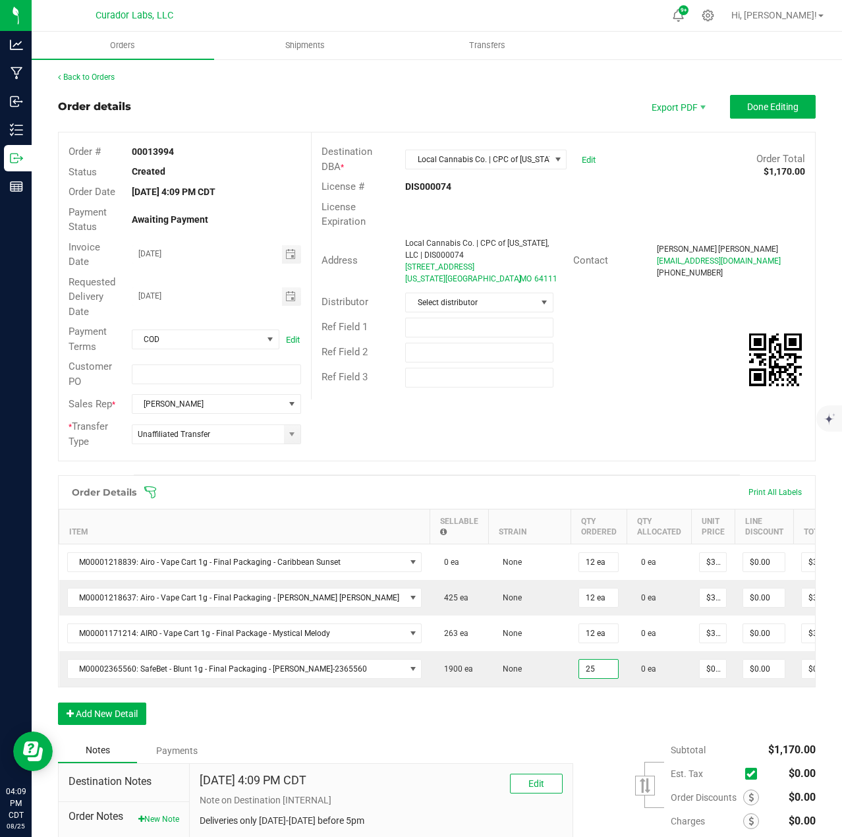
type input "25 ea"
click at [518, 714] on div "Order Details Print All Labels Item Sellable Strain Qty Ordered Qty Allocated U…" at bounding box center [437, 606] width 758 height 263
click at [113, 722] on button "Add New Detail" at bounding box center [102, 714] width 88 height 22
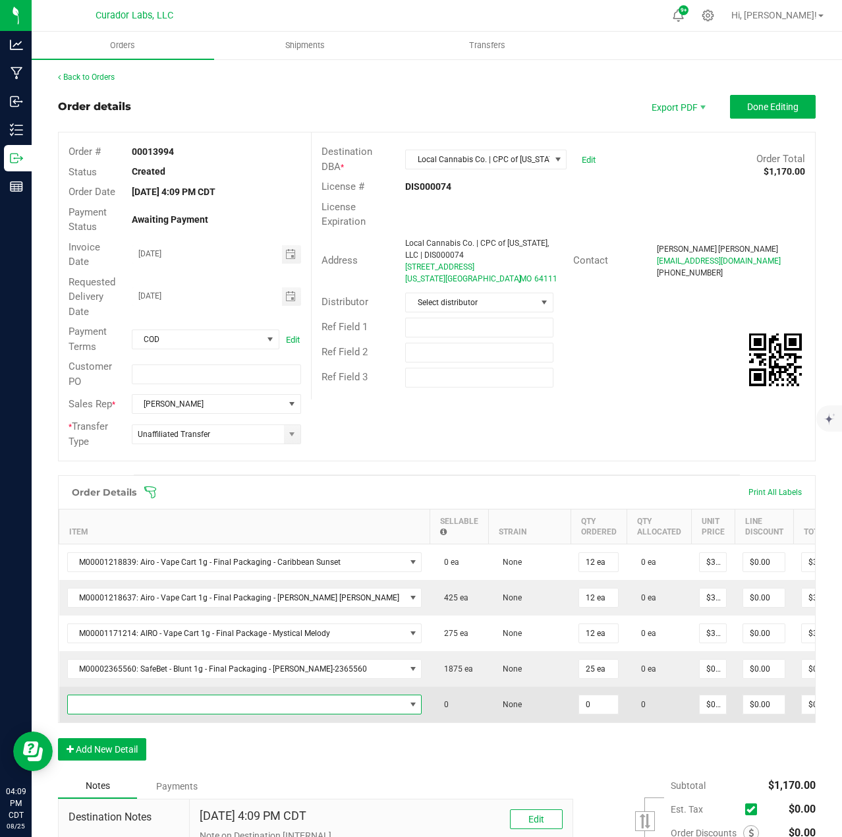
click at [111, 710] on span "NO DATA FOUND" at bounding box center [236, 704] width 337 height 18
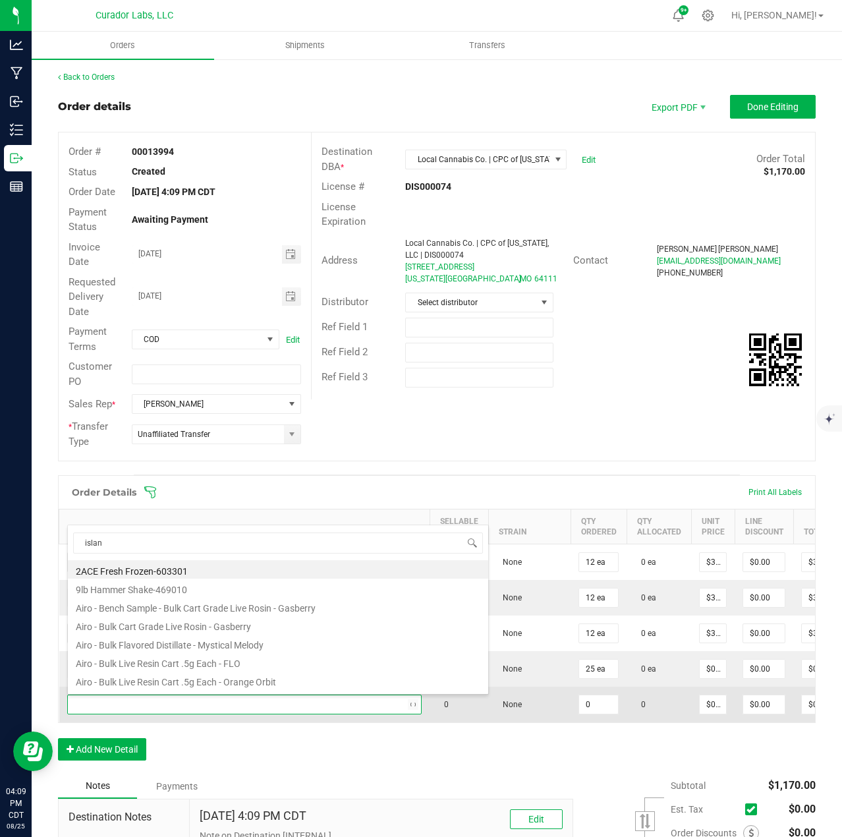
type input "island"
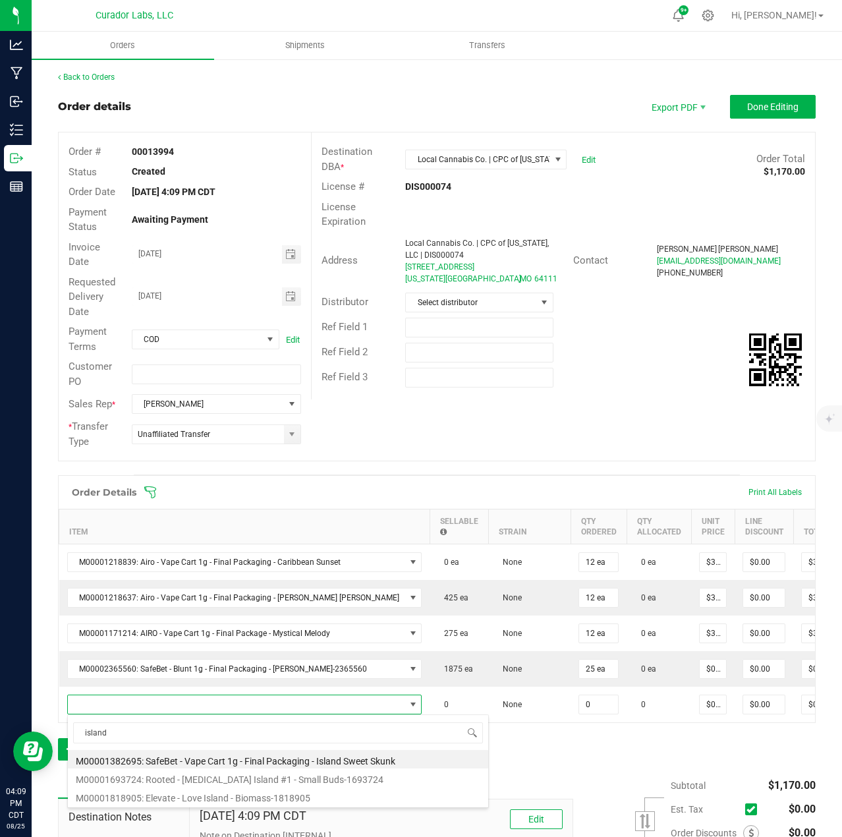
click at [171, 766] on li "M00001382695: SafeBet - Vape Cart 1g - Final Packaging - Island Sweet Skunk" at bounding box center [278, 759] width 420 height 18
type input "0 ea"
type input "$22.50000"
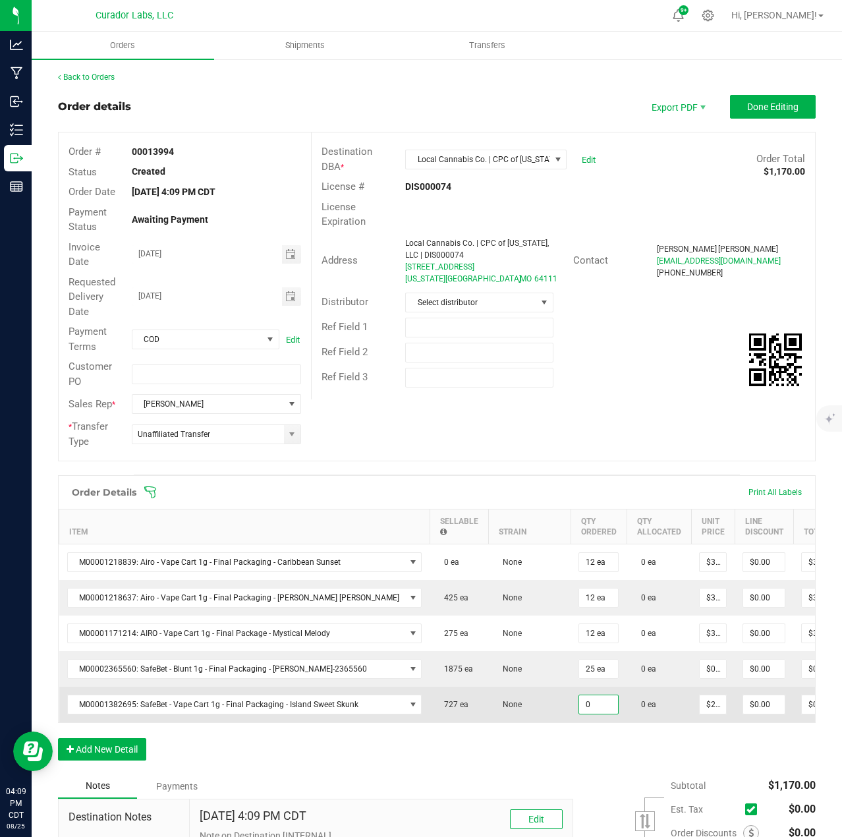
click at [579, 703] on input "0" at bounding box center [598, 704] width 39 height 18
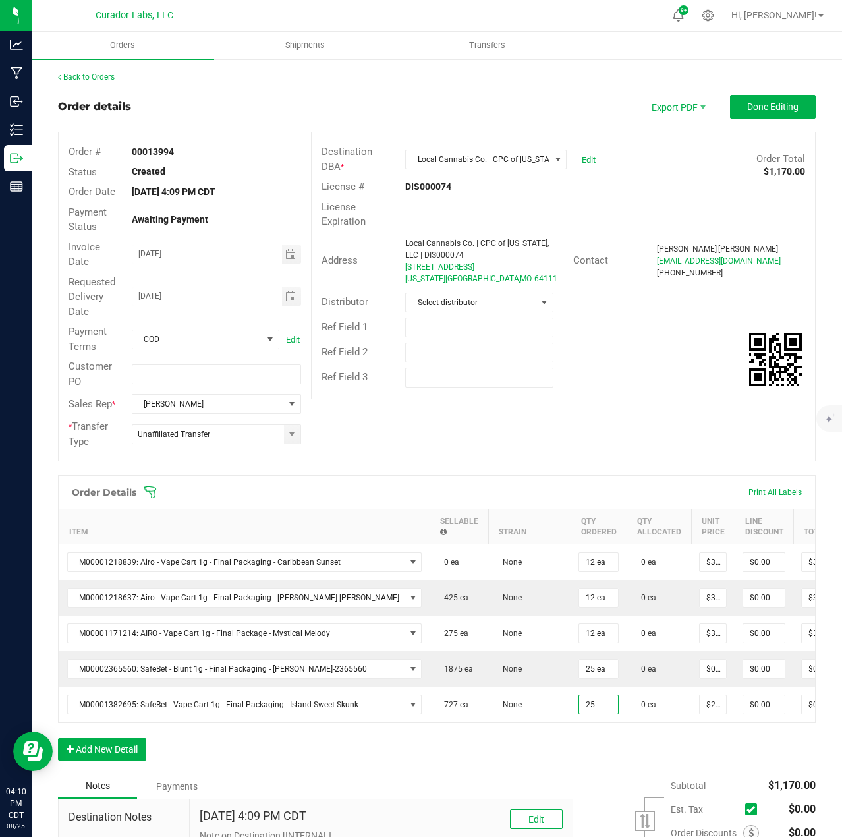
type input "25 ea"
type input "$562.50"
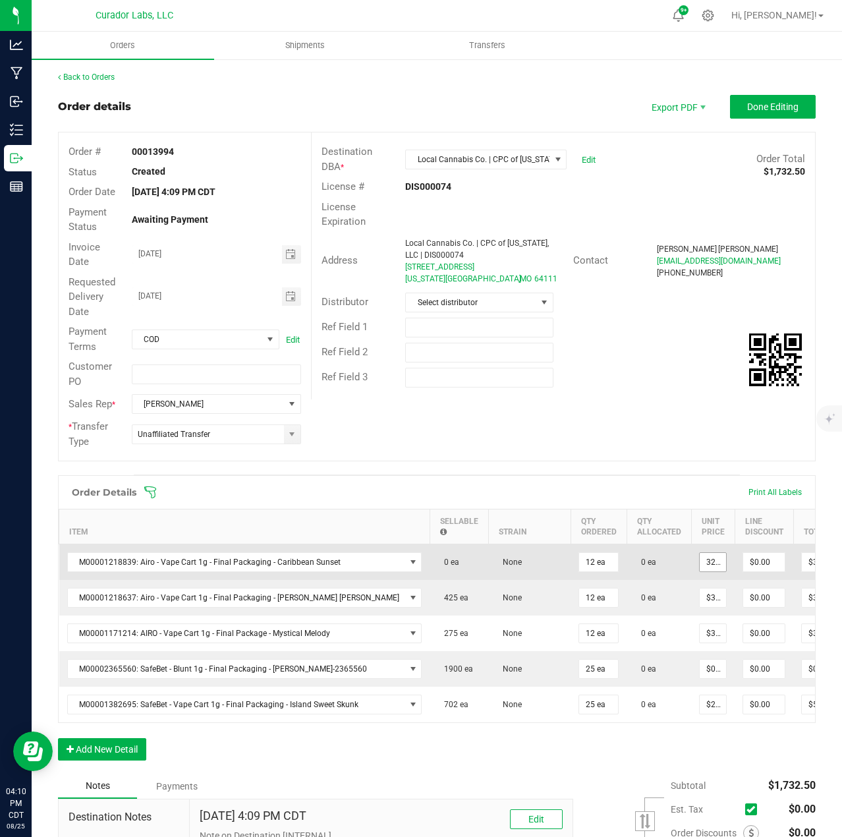
click at [700, 565] on input "32.5" at bounding box center [713, 562] width 26 height 18
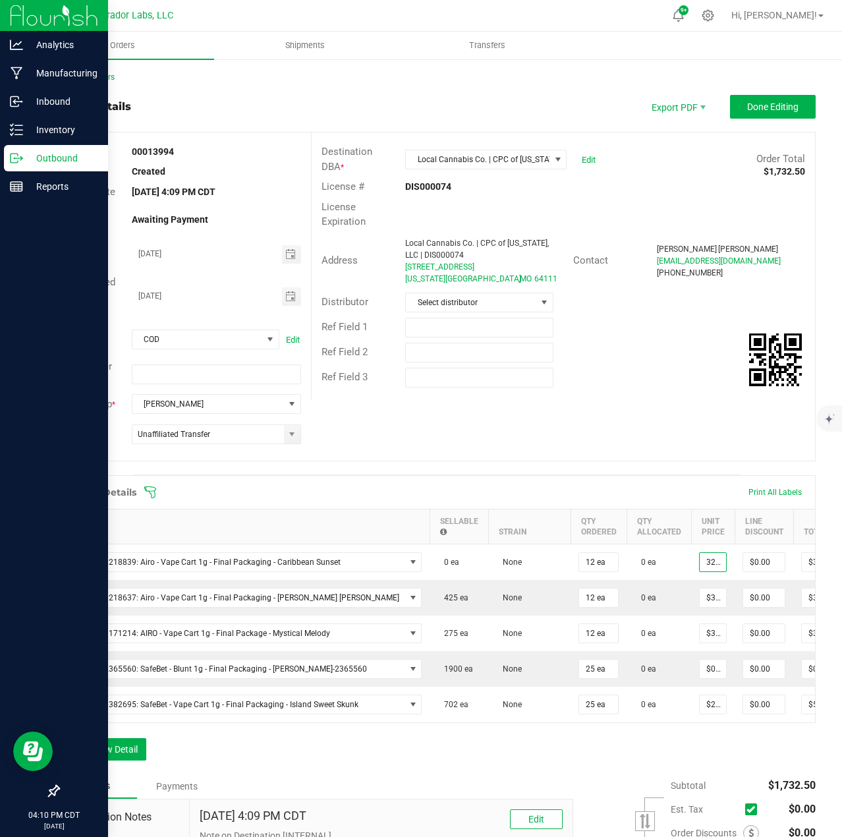
type input "$32.50000"
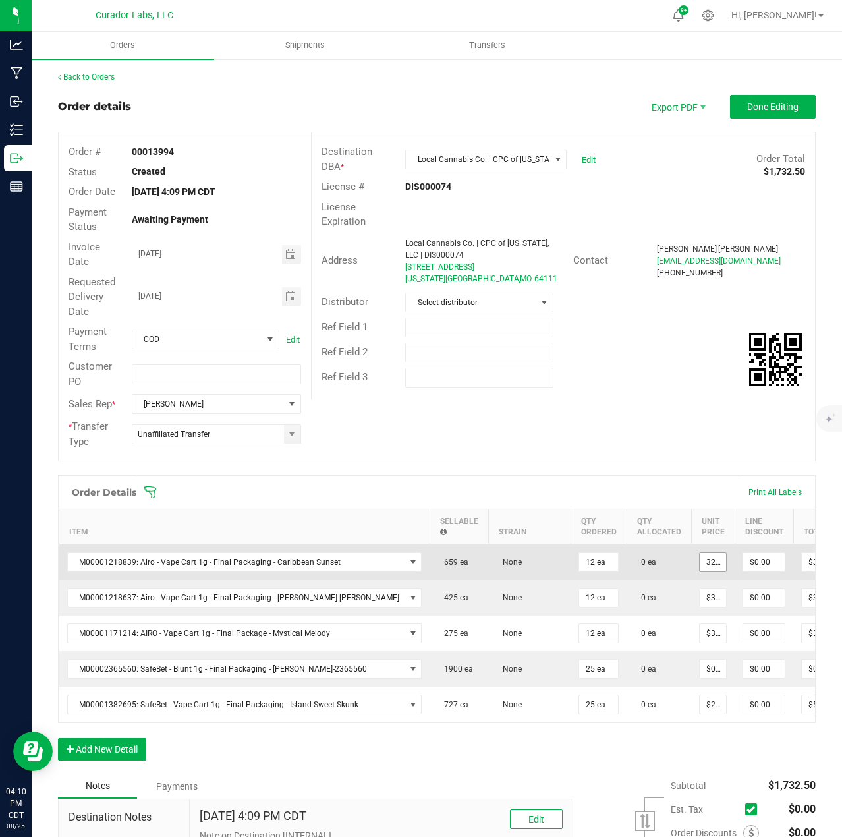
click at [700, 562] on input "32.5" at bounding box center [713, 562] width 26 height 18
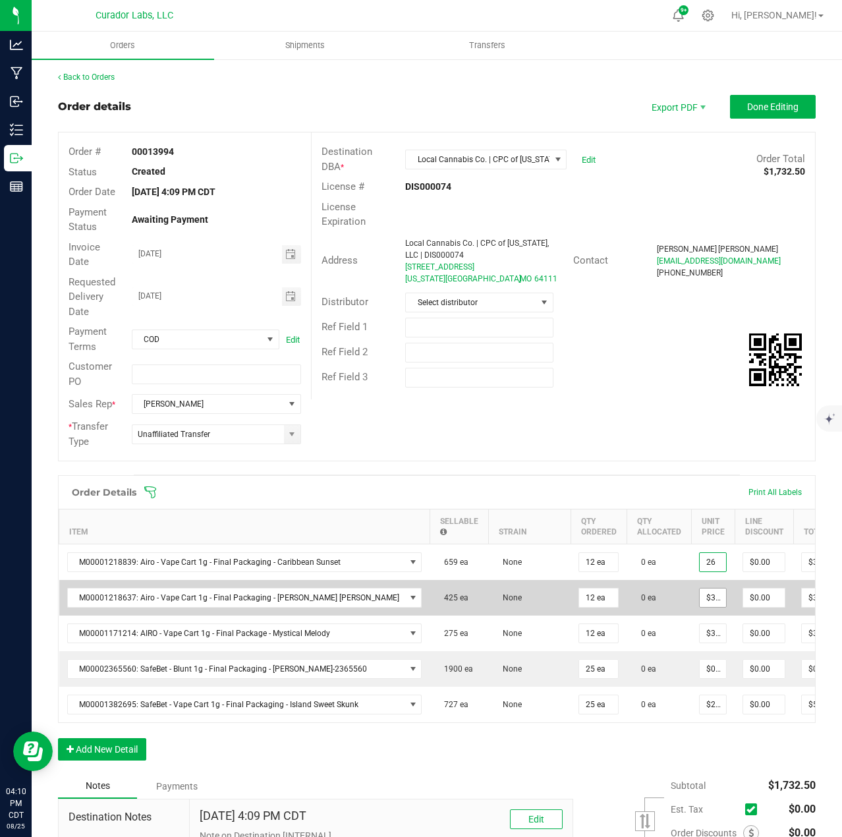
type input "26"
type input "32.5"
type input "$26.00000"
type input "$312.00"
click at [700, 592] on input "32.5" at bounding box center [713, 598] width 26 height 18
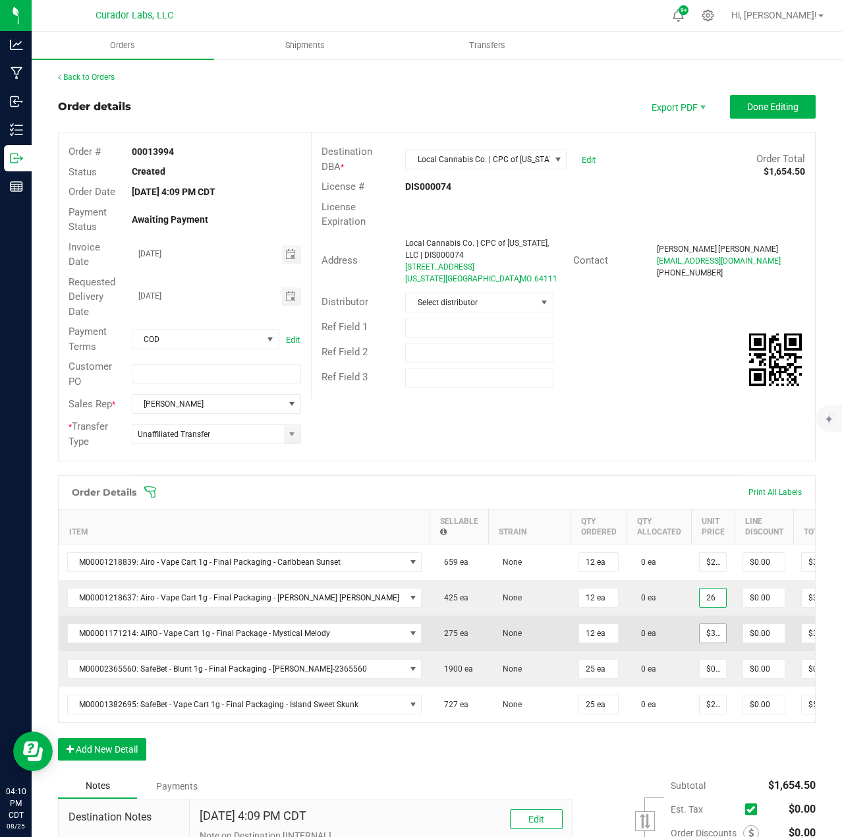
type input "$26.00000"
type input "$312.00"
click at [700, 632] on input "32.5" at bounding box center [713, 633] width 26 height 18
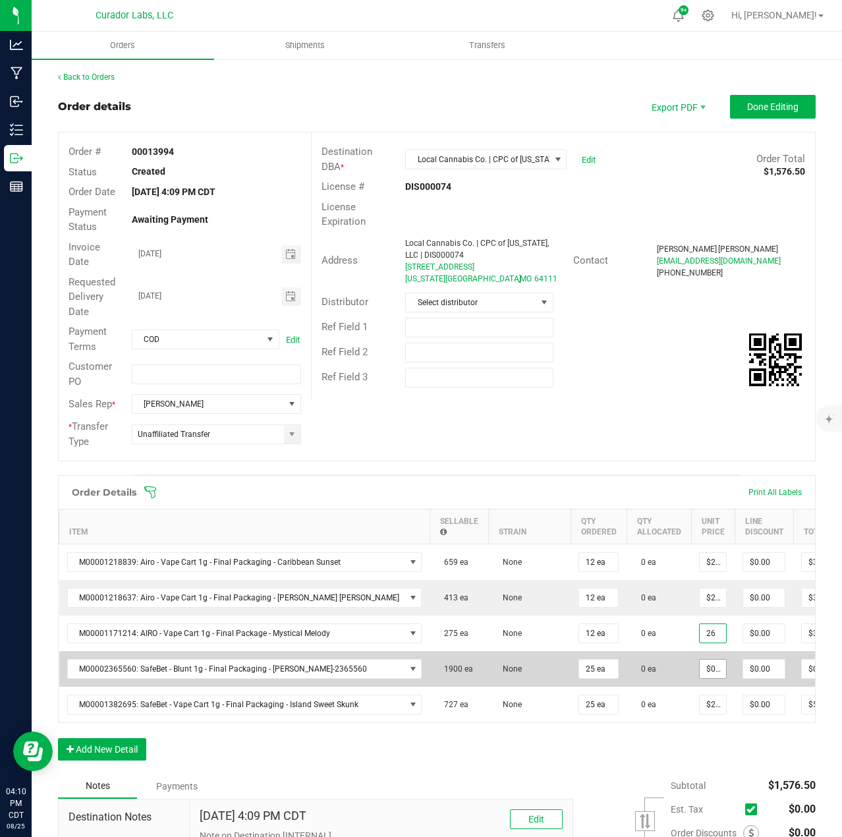
type input "$26.00000"
type input "$312.00"
click at [700, 664] on input "0" at bounding box center [713, 669] width 26 height 18
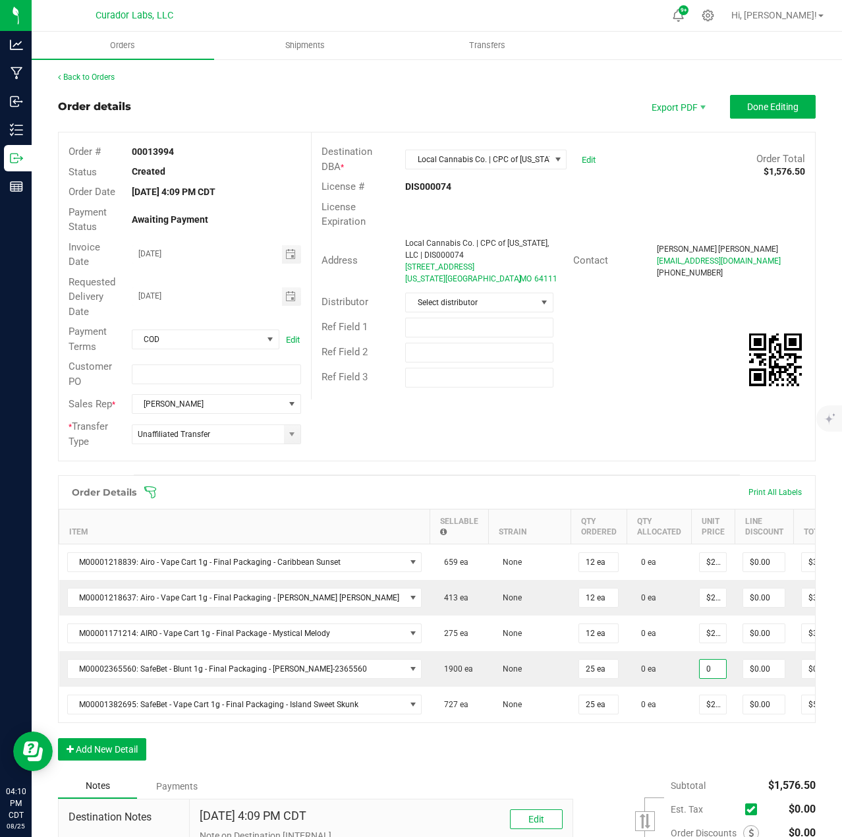
type input "$0.00000"
click at [665, 758] on div "Order Details Print All Labels Item Sellable Strain Qty Ordered Qty Allocated U…" at bounding box center [437, 624] width 758 height 299
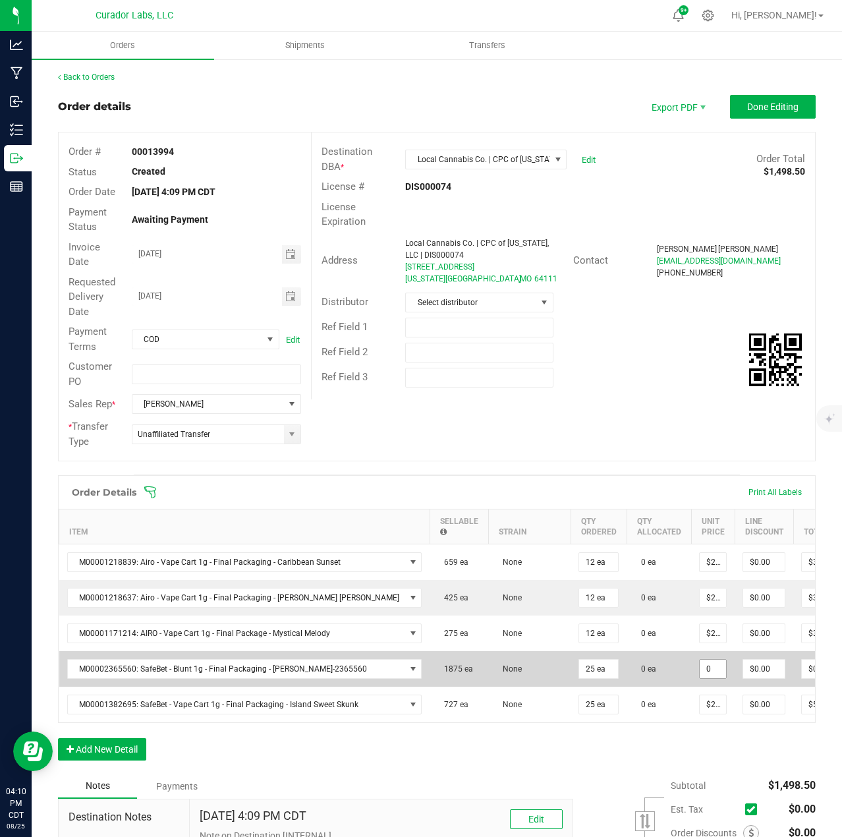
click at [700, 677] on input "0" at bounding box center [713, 669] width 26 height 18
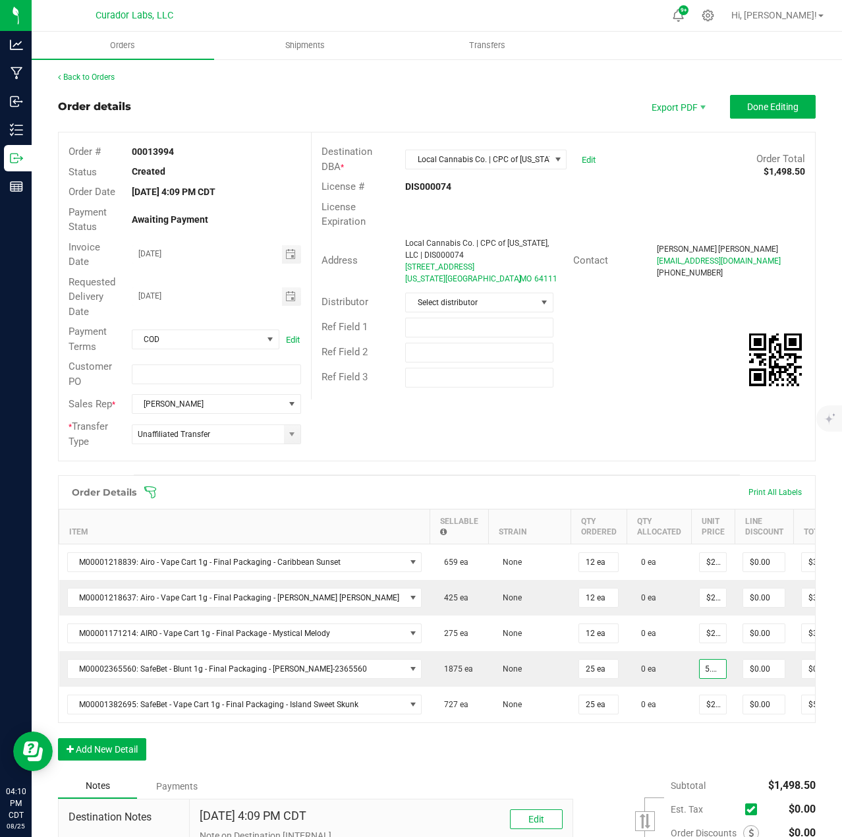
type input "$5.25000"
type input "$131.25"
drag, startPoint x: 641, startPoint y: 757, endPoint x: 665, endPoint y: 723, distance: 41.1
click at [642, 757] on div "Order Details Print All Labels Item Sellable Strain Qty Ordered Qty Allocated U…" at bounding box center [437, 624] width 758 height 299
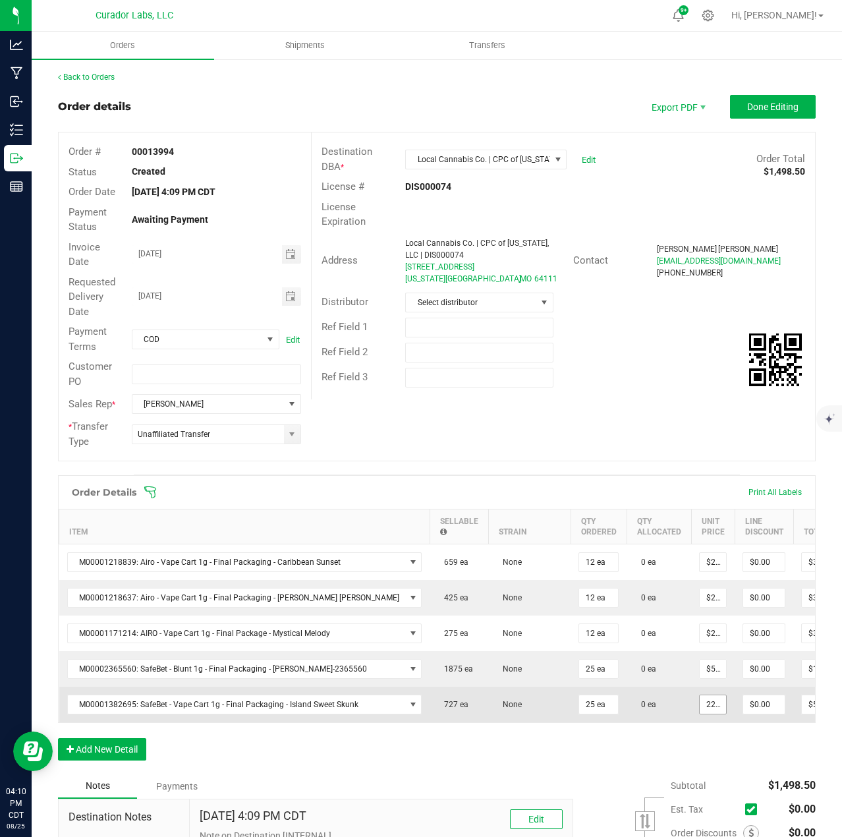
click at [700, 704] on input "22.5" at bounding box center [713, 704] width 26 height 18
click at [700, 703] on input "22.5" at bounding box center [713, 704] width 26 height 18
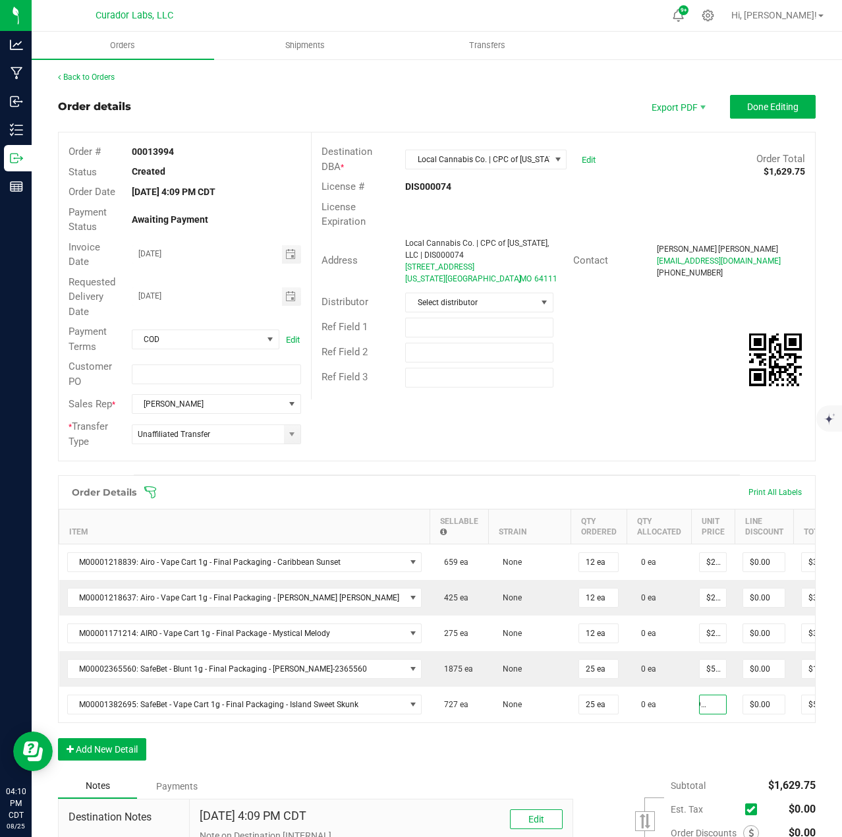
click at [656, 747] on div "Order Details Print All Labels Item Sellable Strain Qty Ordered Qty Allocated U…" at bounding box center [437, 624] width 758 height 299
type input "$19.68750"
type input "$492.19"
click at [448, 322] on input "text" at bounding box center [479, 328] width 148 height 20
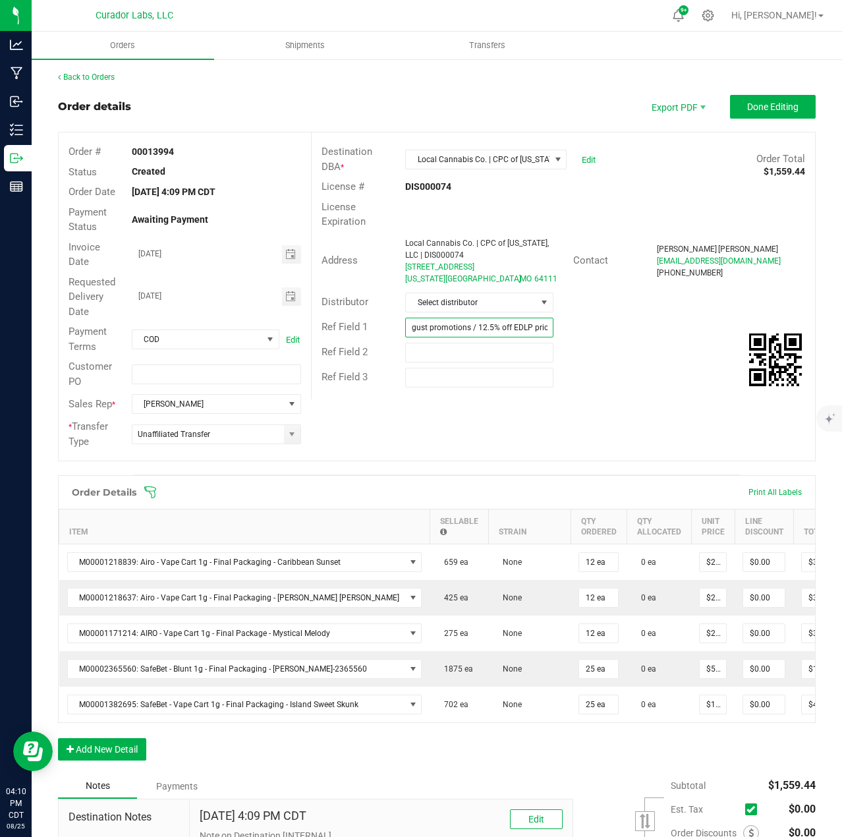
scroll to position [0, 77]
type input "20% off Airo for August promotions / 12.5% off EDLP pricing"
click at [779, 101] on span "Done Editing" at bounding box center [772, 106] width 51 height 11
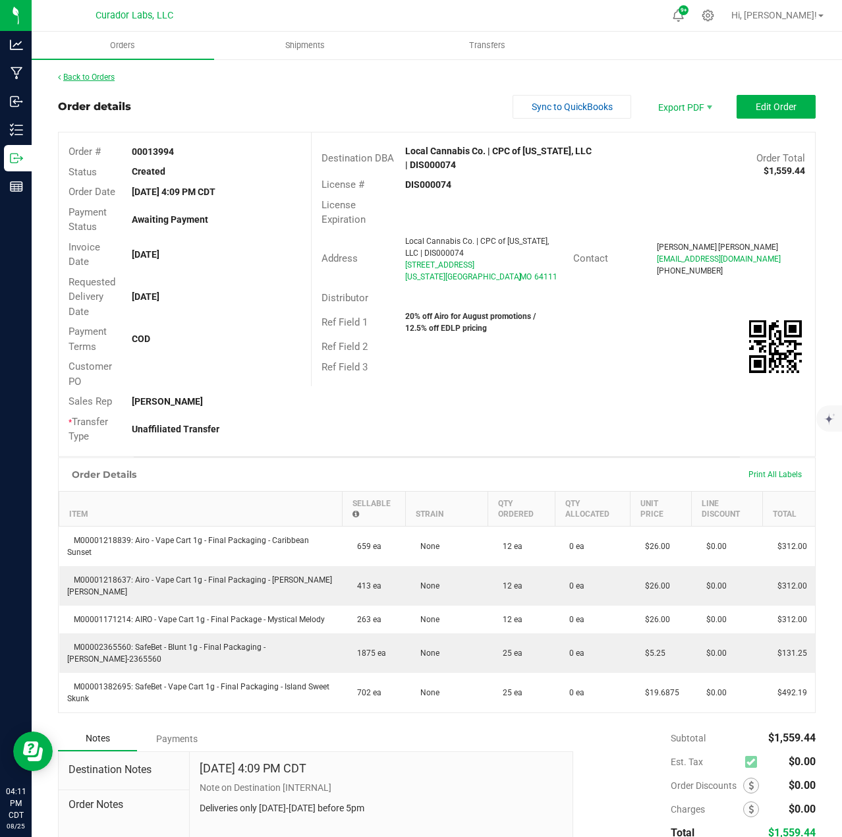
click at [66, 78] on link "Back to Orders" at bounding box center [86, 76] width 57 height 9
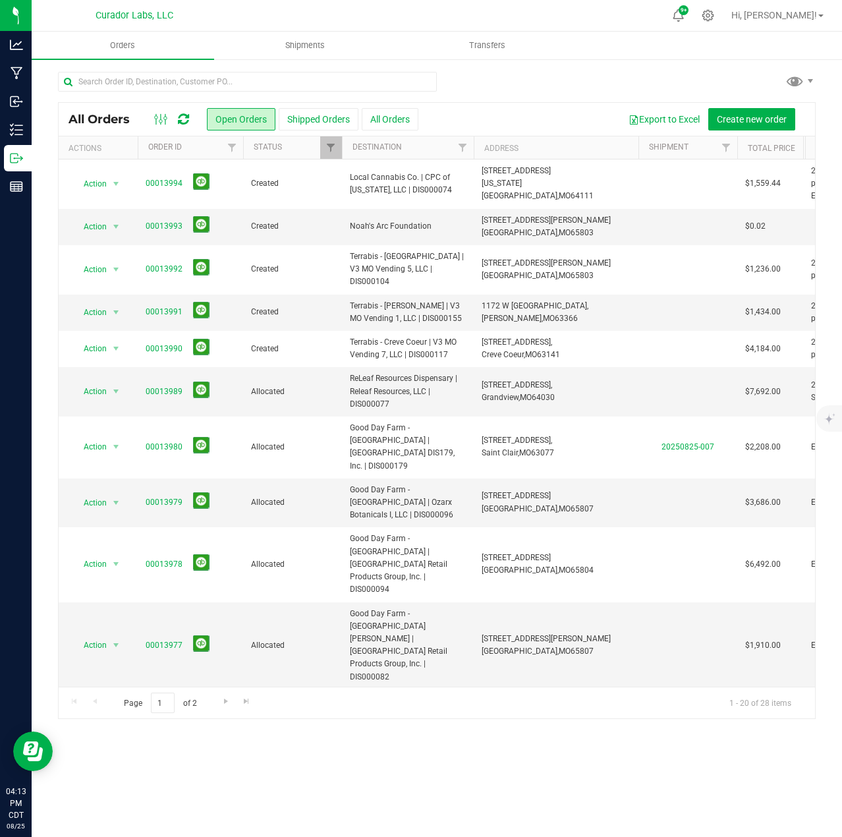
click at [192, 115] on div at bounding box center [172, 119] width 44 height 16
click at [187, 118] on icon at bounding box center [183, 119] width 11 height 13
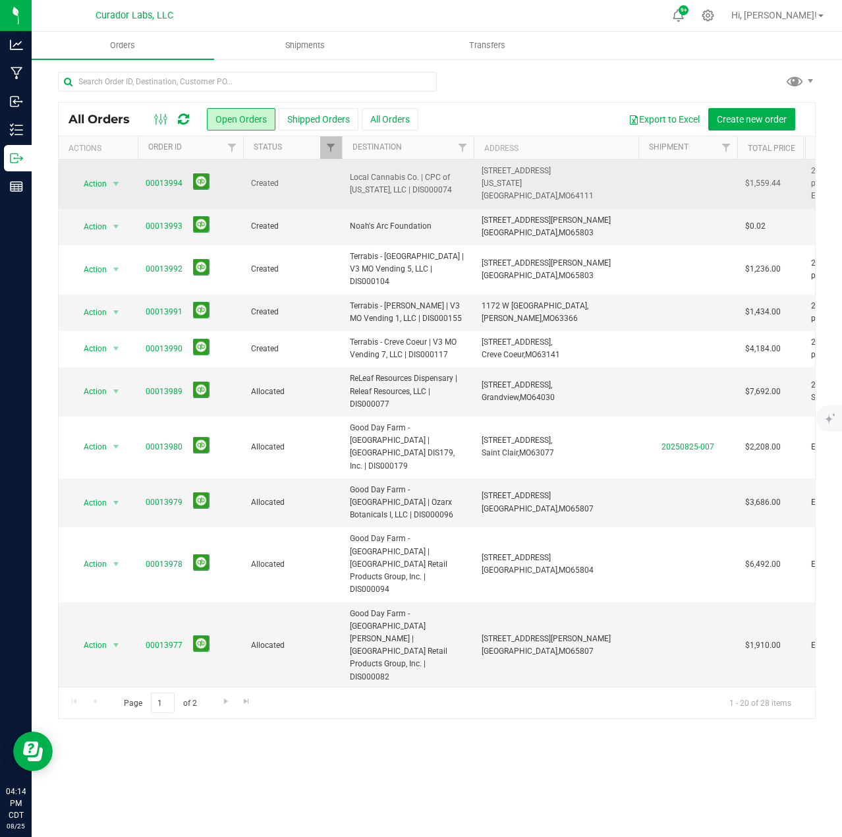
click at [94, 196] on td "Action Action Cancel order Change facility Clone order Edit order Mark as fully…" at bounding box center [98, 183] width 79 height 49
click at [103, 181] on span "Action" at bounding box center [90, 184] width 36 height 18
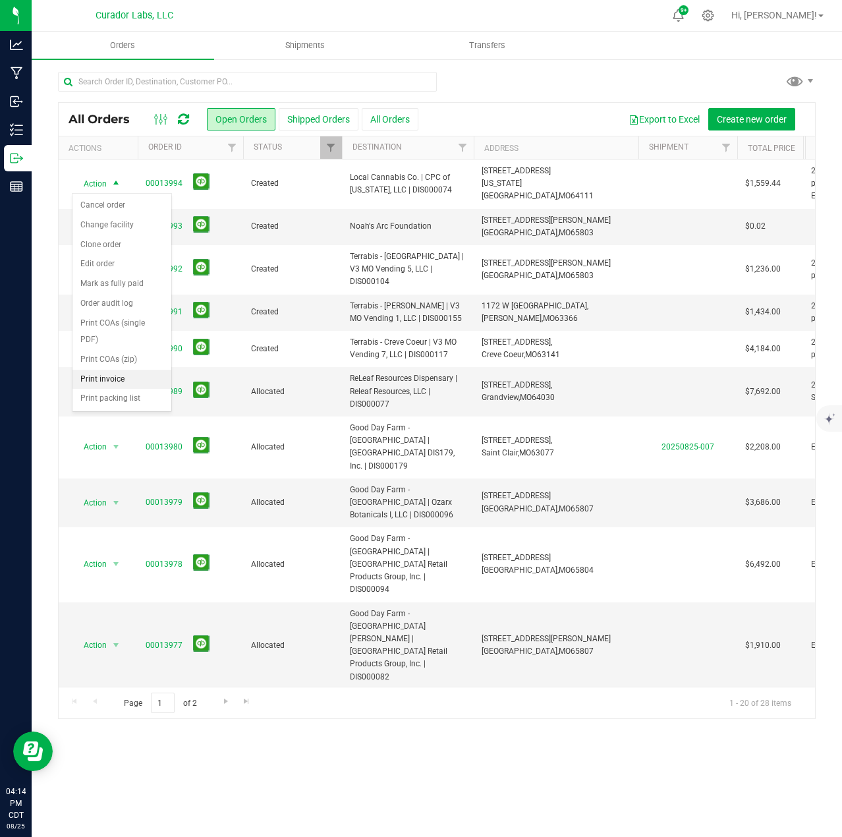
click at [98, 379] on li "Print invoice" at bounding box center [121, 380] width 99 height 20
